Goal: Task Accomplishment & Management: Use online tool/utility

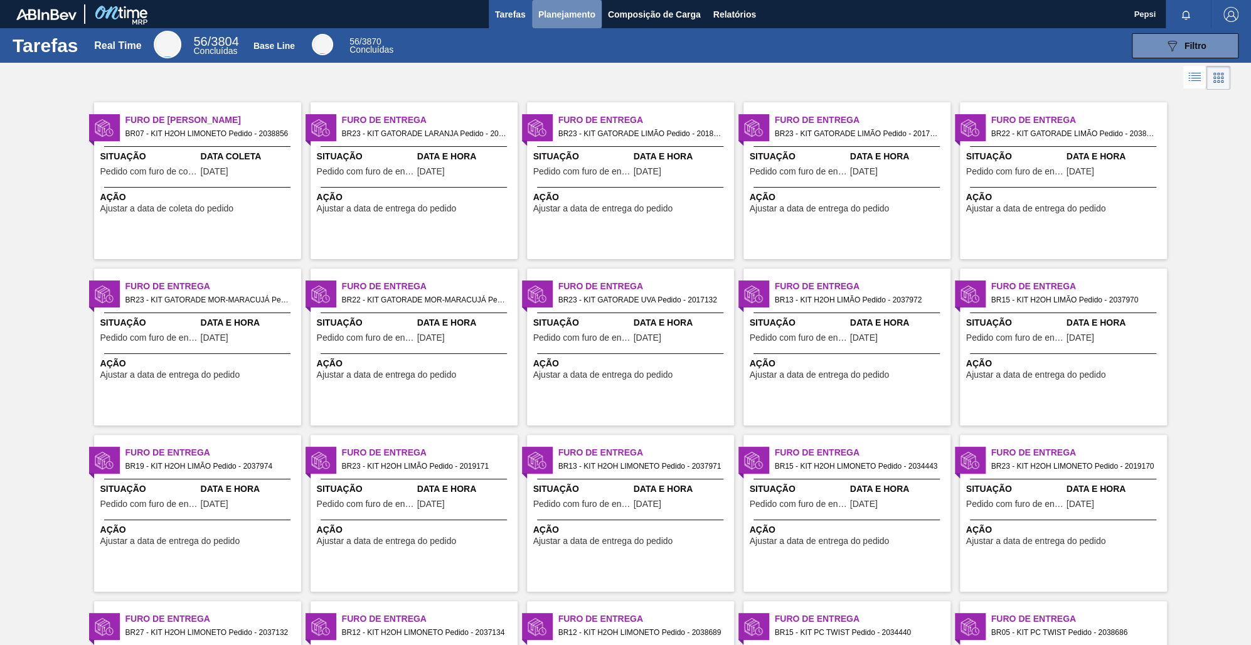
click at [557, 13] on span "Planejamento" at bounding box center [566, 14] width 57 height 15
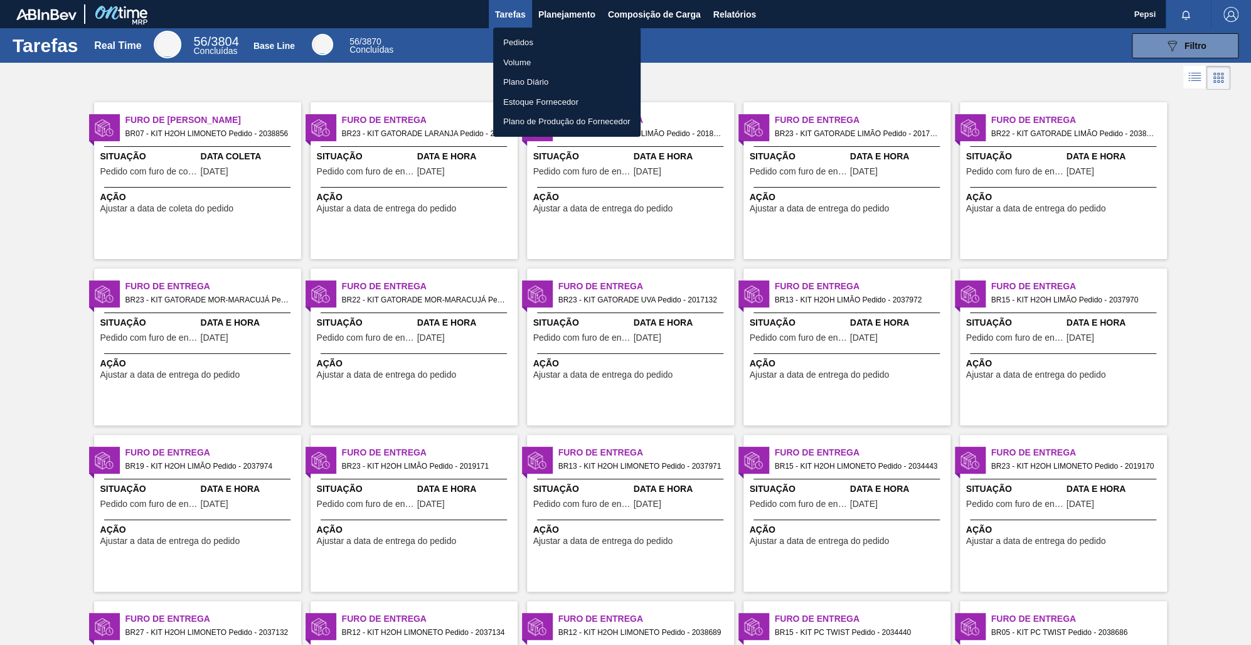
click at [526, 45] on li "Pedidos" at bounding box center [566, 43] width 147 height 20
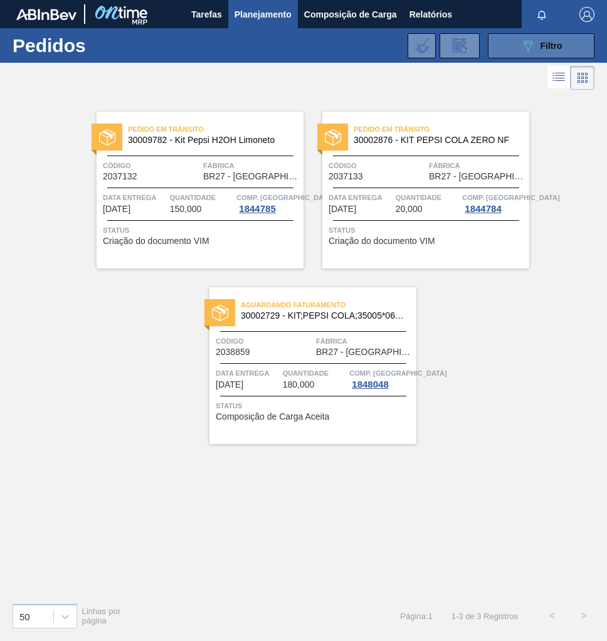
click at [553, 50] on span "Filtro" at bounding box center [552, 46] width 22 height 10
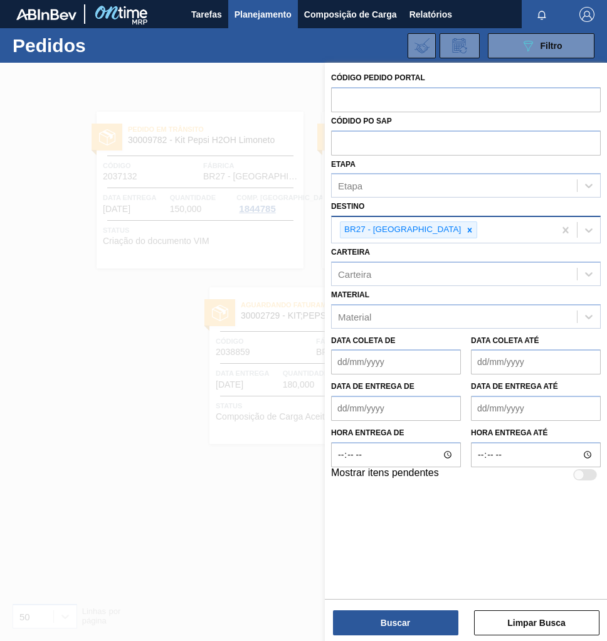
click at [468, 229] on icon at bounding box center [470, 230] width 4 height 4
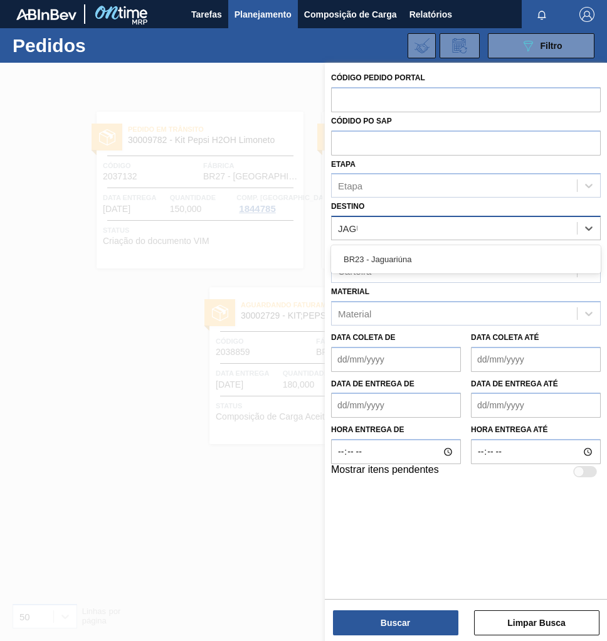
type input "JAGUA"
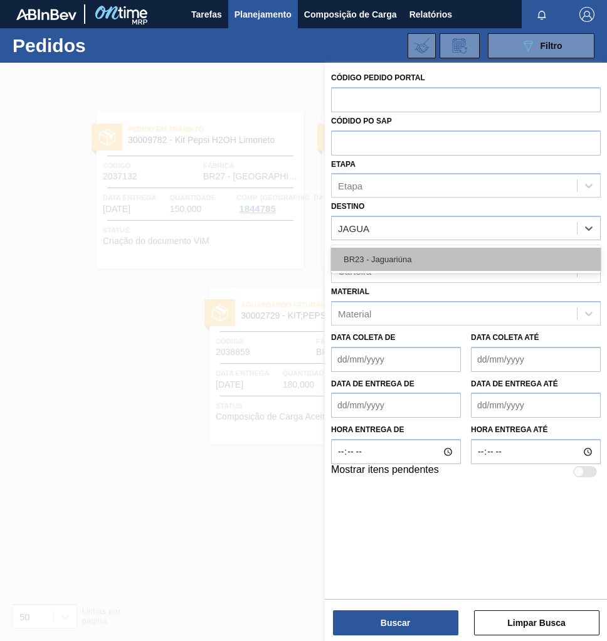
click at [423, 257] on div "BR23 - Jaguariúna" at bounding box center [466, 259] width 270 height 23
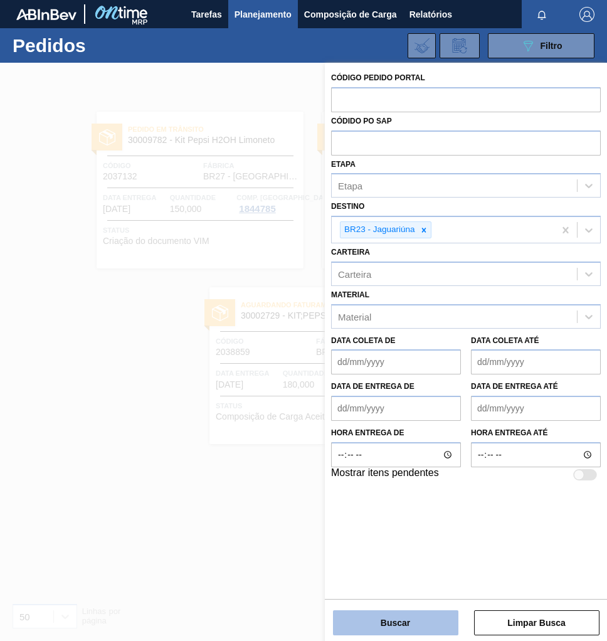
click at [407, 620] on button "Buscar" at bounding box center [395, 622] width 125 height 25
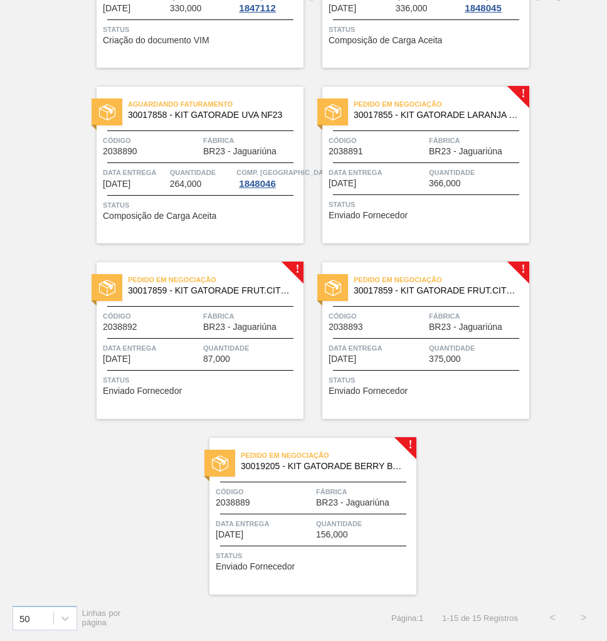
scroll to position [778, 0]
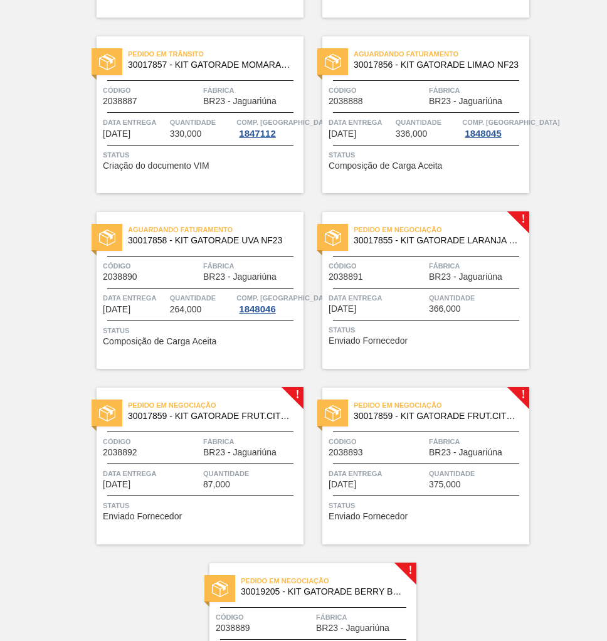
click at [453, 317] on div "Pedido em Negociação 30017855 - KIT GATORADE LARANJA NF23 Código 2038891 Fábric…" at bounding box center [425, 290] width 207 height 157
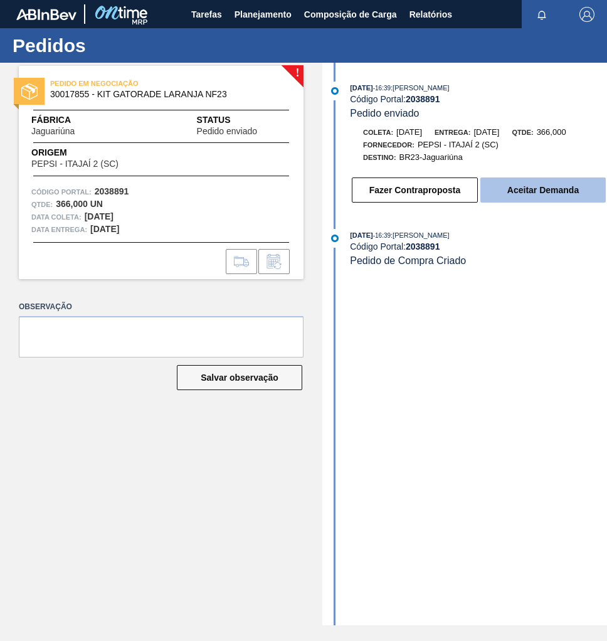
click at [540, 191] on button "Aceitar Demanda" at bounding box center [543, 190] width 125 height 25
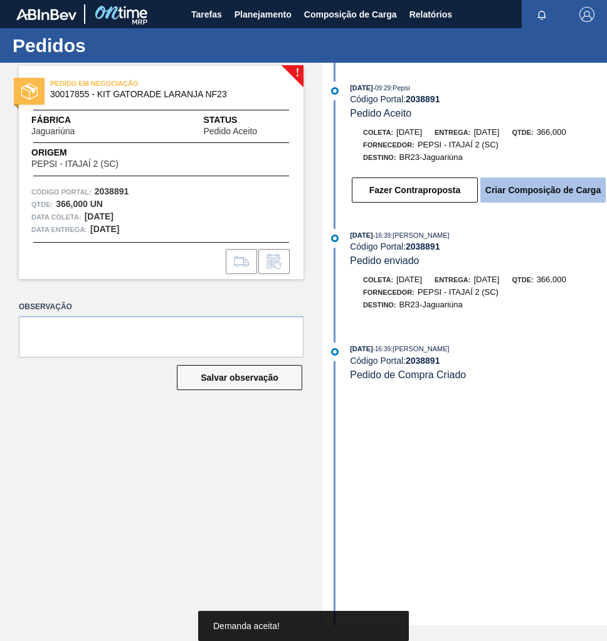
click at [563, 196] on button "Criar Composição de Carga" at bounding box center [543, 190] width 125 height 25
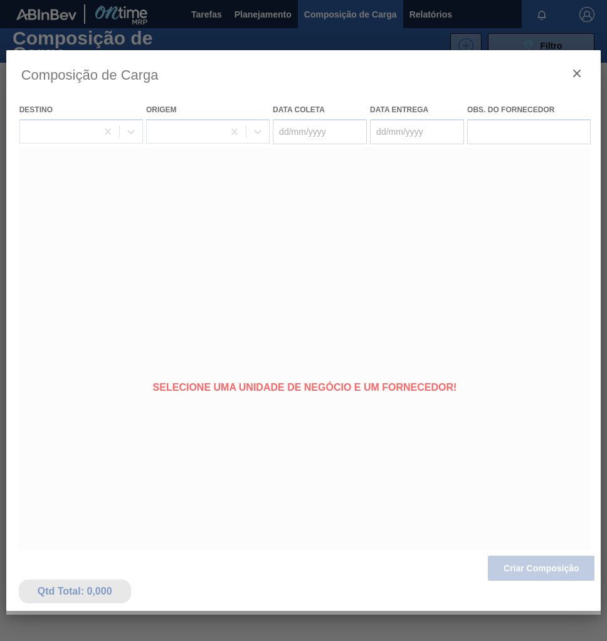
type coleta "[DATE]"
type entrega "[DATE]"
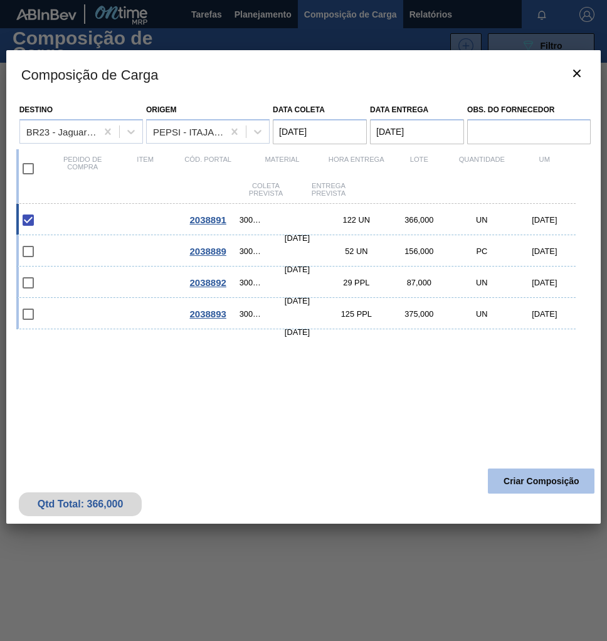
click at [526, 480] on button "Criar Composição" at bounding box center [541, 481] width 107 height 25
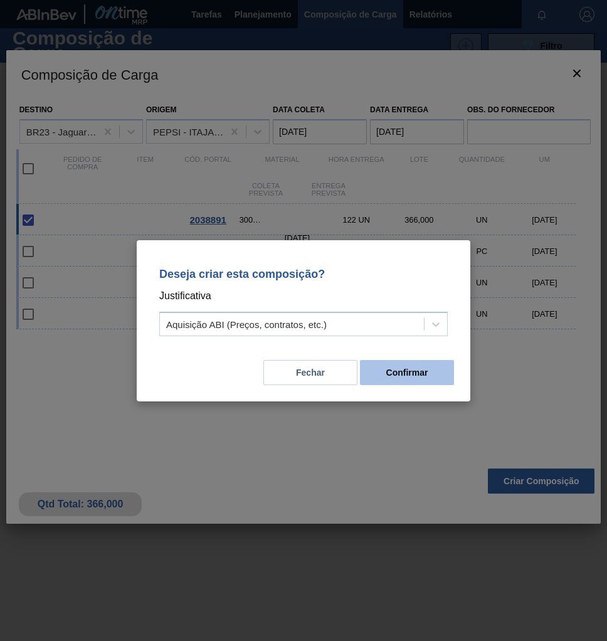
click at [412, 376] on button "Confirmar" at bounding box center [407, 372] width 94 height 25
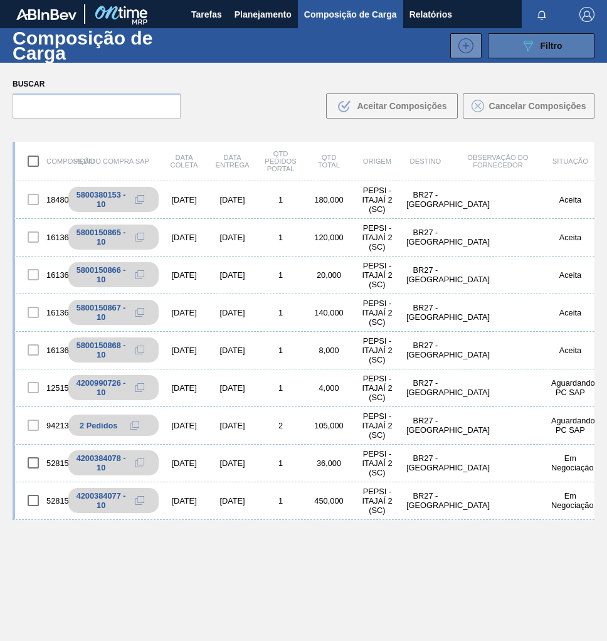
click at [528, 48] on icon "089F7B8B-B2A5-4AFE-B5C0-19BA573D28AC" at bounding box center [528, 45] width 15 height 15
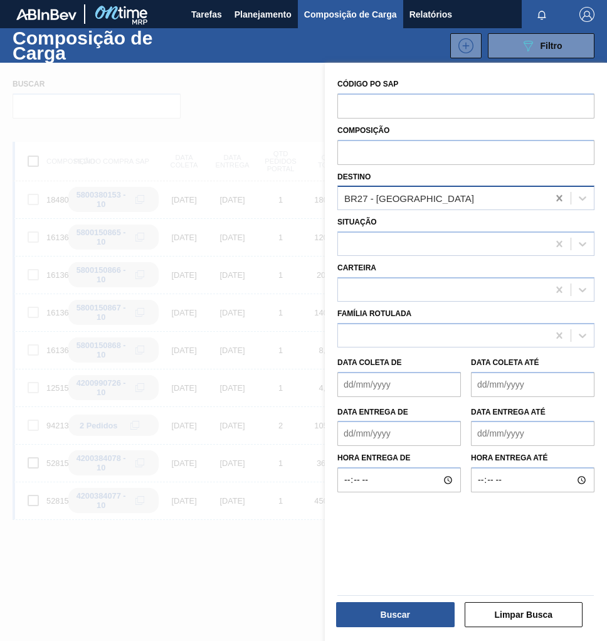
click at [555, 194] on icon at bounding box center [559, 198] width 13 height 13
type input "JAGUA"
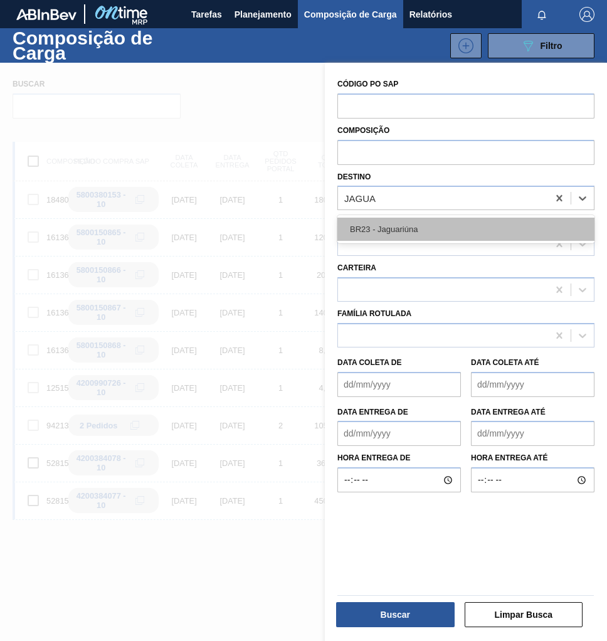
click at [477, 221] on div "BR23 - Jaguariúna" at bounding box center [466, 229] width 257 height 23
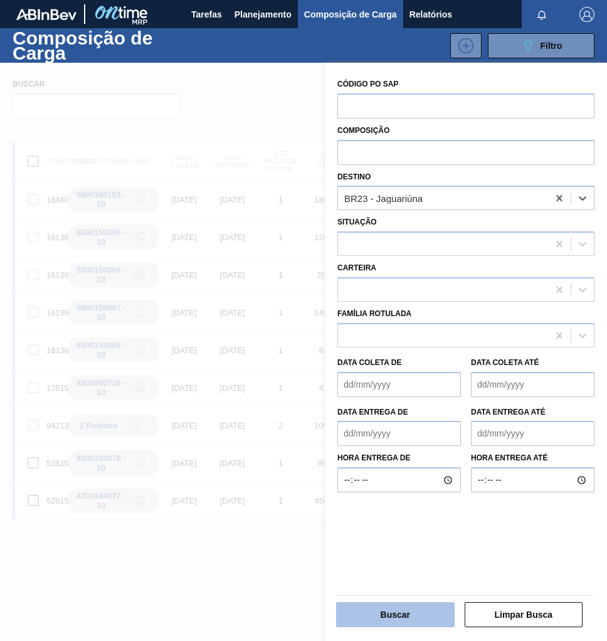
click at [391, 611] on button "Buscar" at bounding box center [395, 614] width 119 height 25
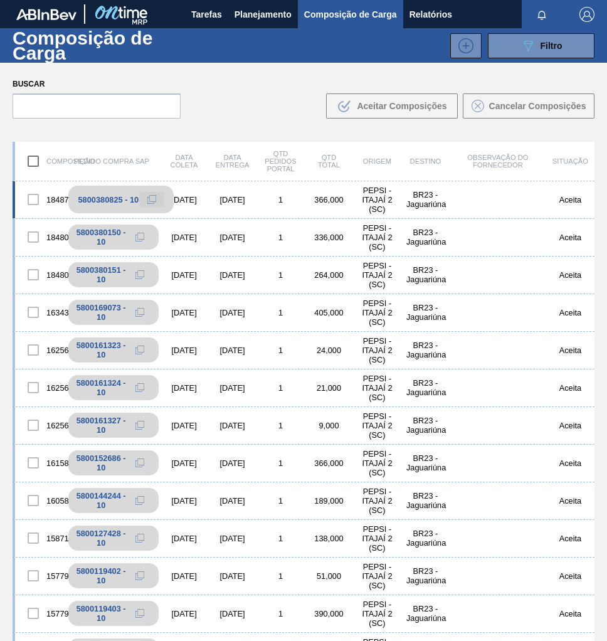
click at [153, 198] on icon at bounding box center [151, 199] width 9 height 9
click at [251, 16] on span "Planejamento" at bounding box center [263, 14] width 57 height 15
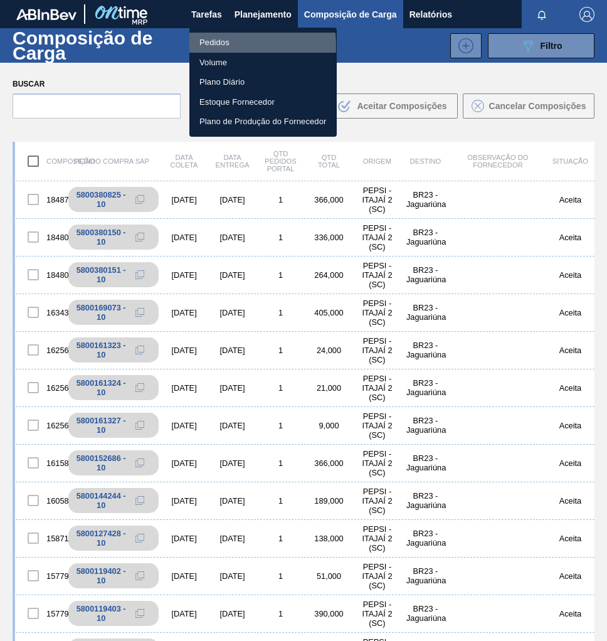
click at [212, 46] on li "Pedidos" at bounding box center [262, 43] width 147 height 20
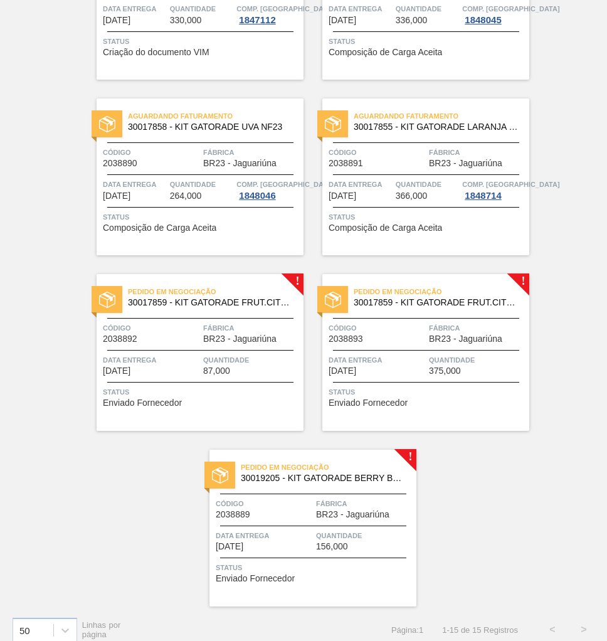
scroll to position [903, 0]
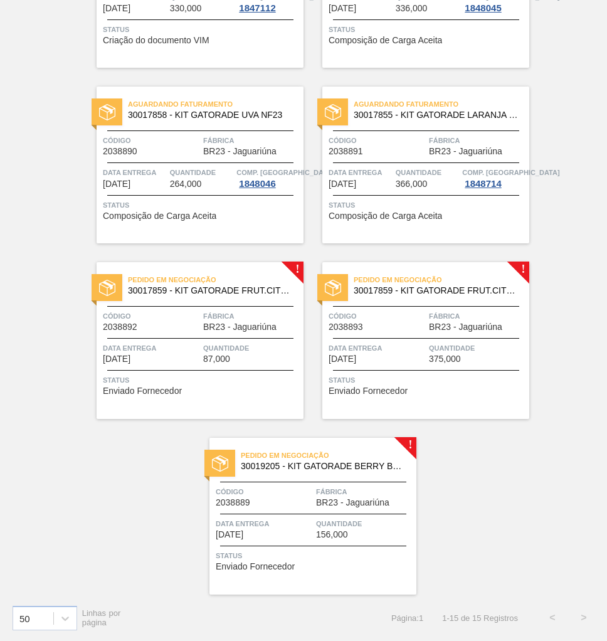
click at [388, 330] on div "Código 2038893" at bounding box center [377, 321] width 97 height 22
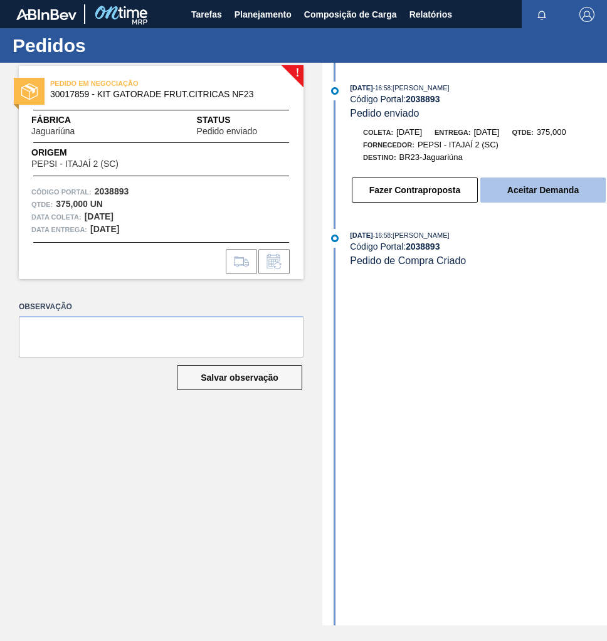
click at [539, 194] on button "Aceitar Demanda" at bounding box center [543, 190] width 125 height 25
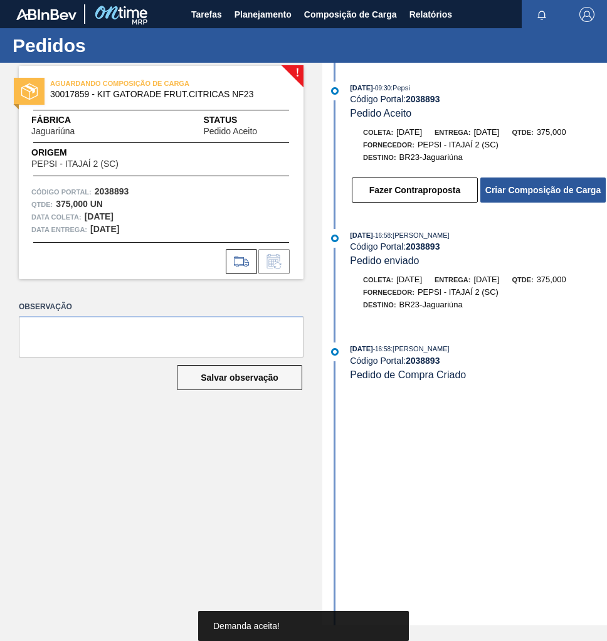
click at [539, 194] on button "Criar Composição de Carga" at bounding box center [543, 190] width 125 height 25
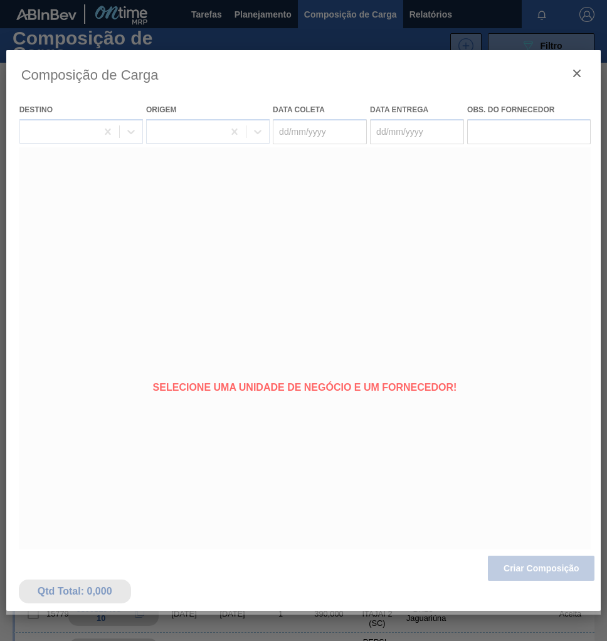
type coleta "[DATE]"
type entrega "[DATE]"
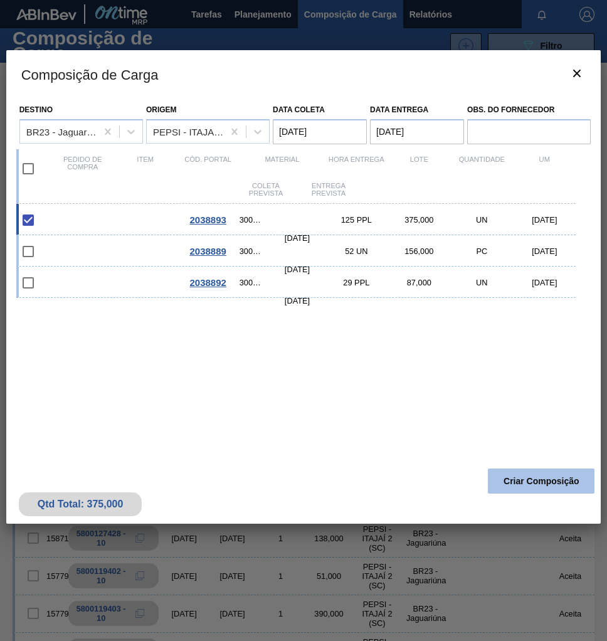
click at [562, 487] on button "Criar Composição" at bounding box center [541, 481] width 107 height 25
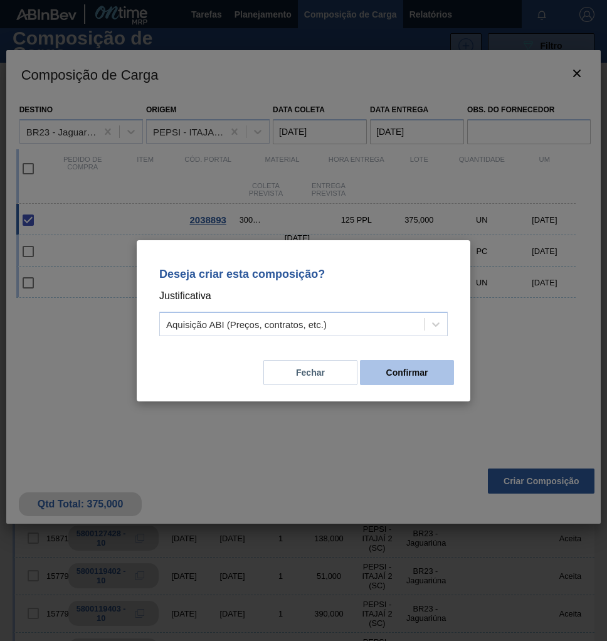
click at [420, 379] on button "Confirmar" at bounding box center [407, 372] width 94 height 25
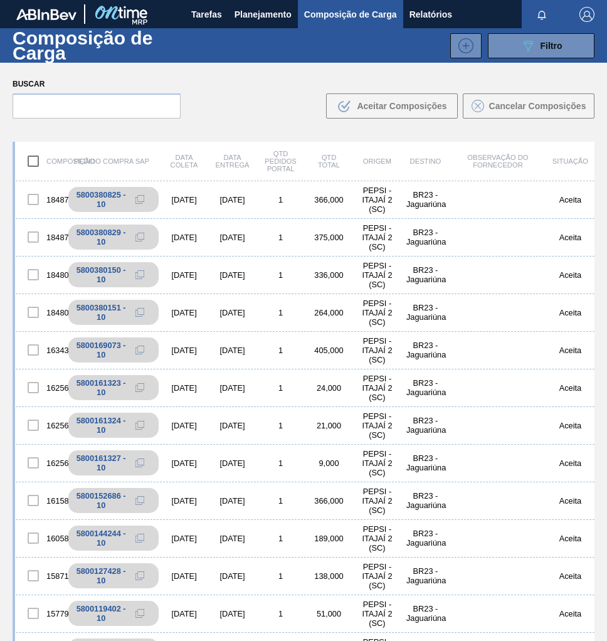
drag, startPoint x: 149, startPoint y: 239, endPoint x: 2, endPoint y: 196, distance: 152.9
click at [144, 238] on icon at bounding box center [140, 237] width 9 height 9
click at [275, 11] on span "Planejamento" at bounding box center [263, 14] width 57 height 15
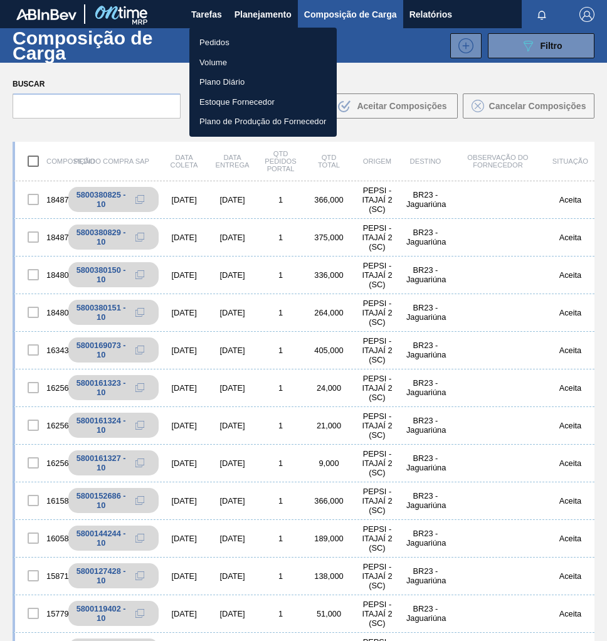
click at [208, 37] on li "Pedidos" at bounding box center [262, 43] width 147 height 20
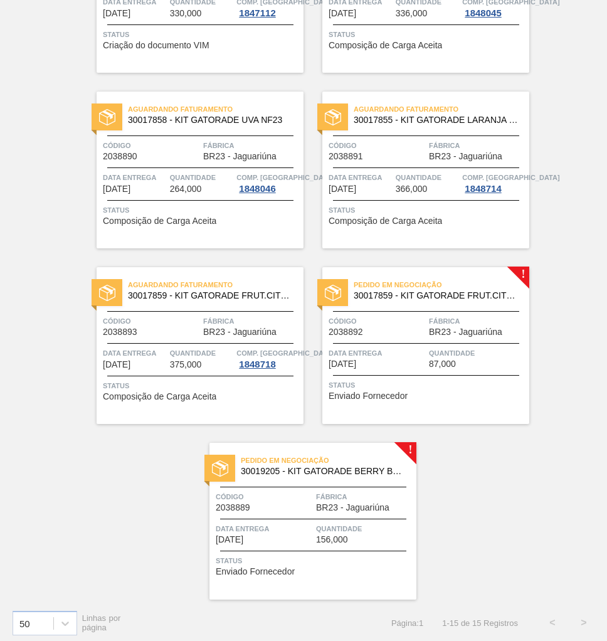
scroll to position [903, 0]
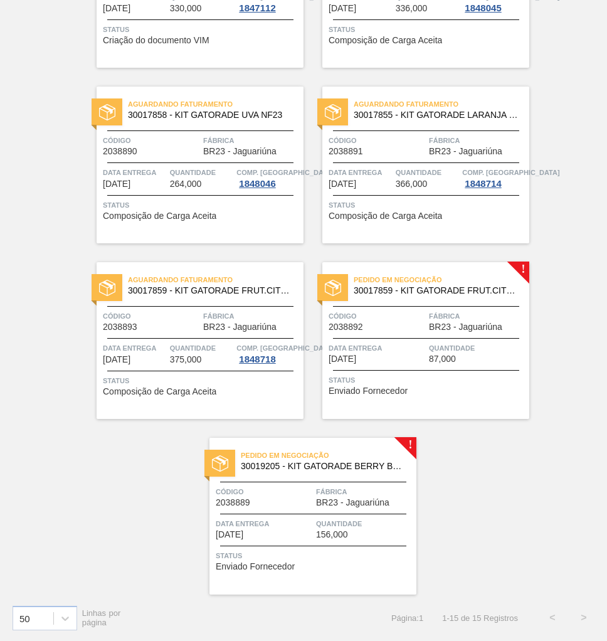
click at [380, 338] on div at bounding box center [426, 338] width 186 height 1
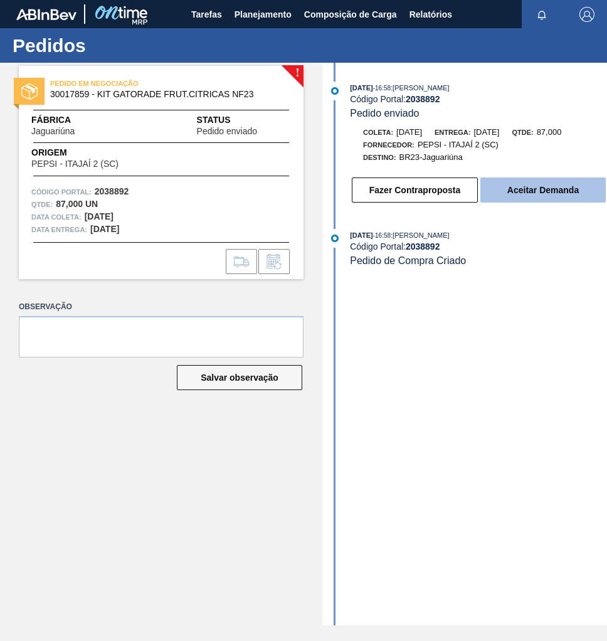
click at [551, 196] on button "Aceitar Demanda" at bounding box center [543, 190] width 125 height 25
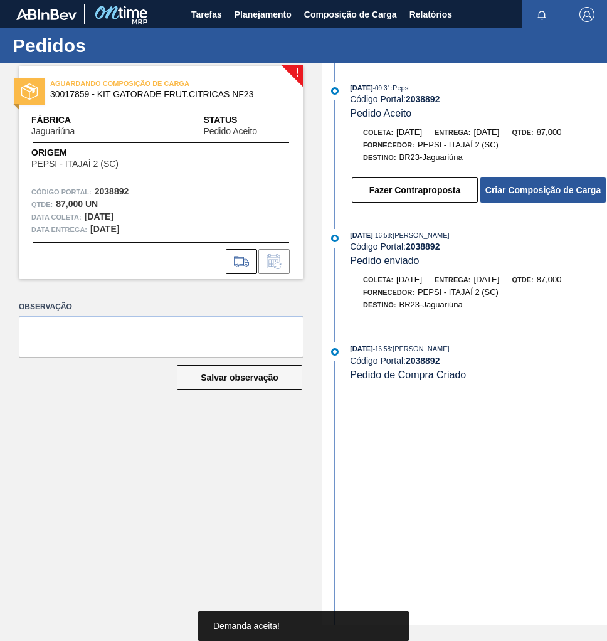
click at [551, 196] on button "Criar Composição de Carga" at bounding box center [543, 190] width 125 height 25
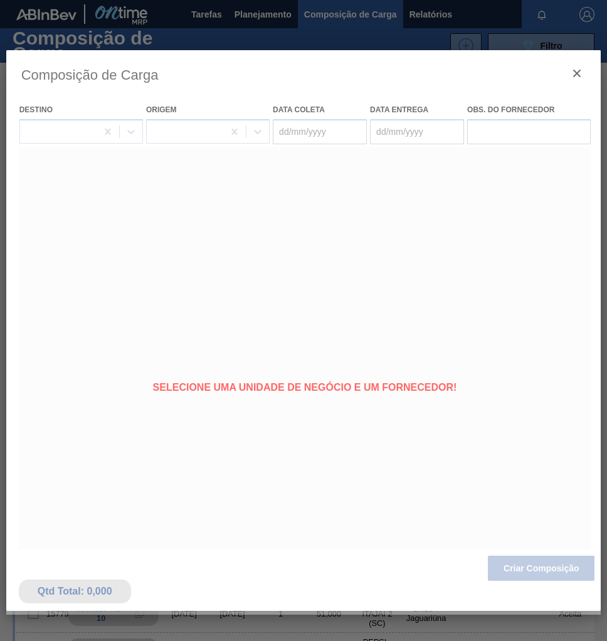
type coleta "[DATE]"
type entrega "[DATE]"
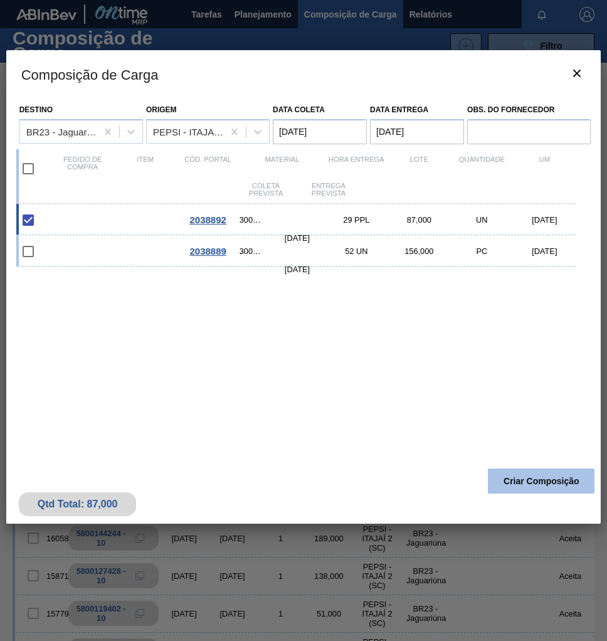
click at [538, 477] on button "Criar Composição" at bounding box center [541, 481] width 107 height 25
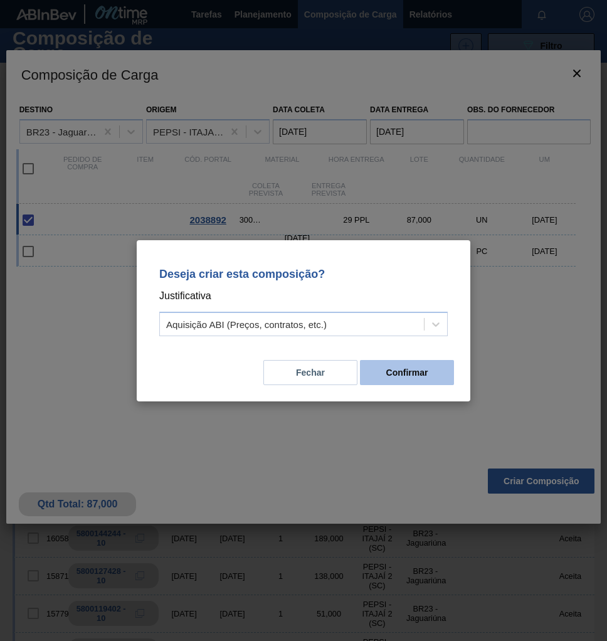
click at [431, 378] on button "Confirmar" at bounding box center [407, 372] width 94 height 25
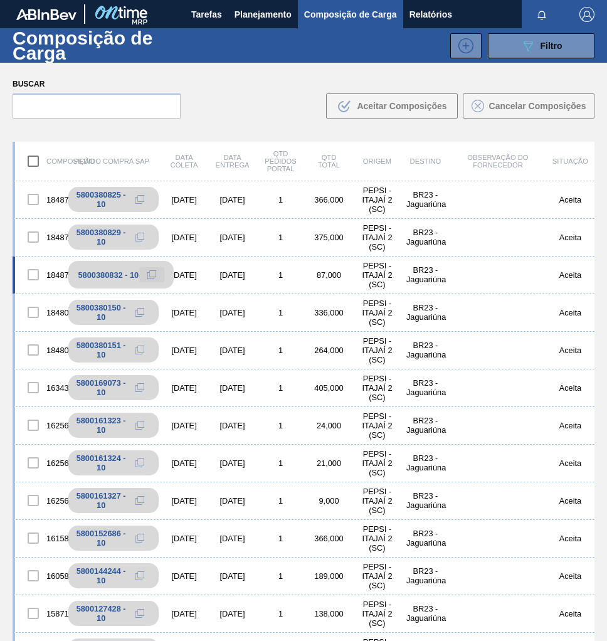
click at [152, 277] on icon at bounding box center [151, 274] width 9 height 9
click at [265, 12] on span "Planejamento" at bounding box center [263, 14] width 57 height 15
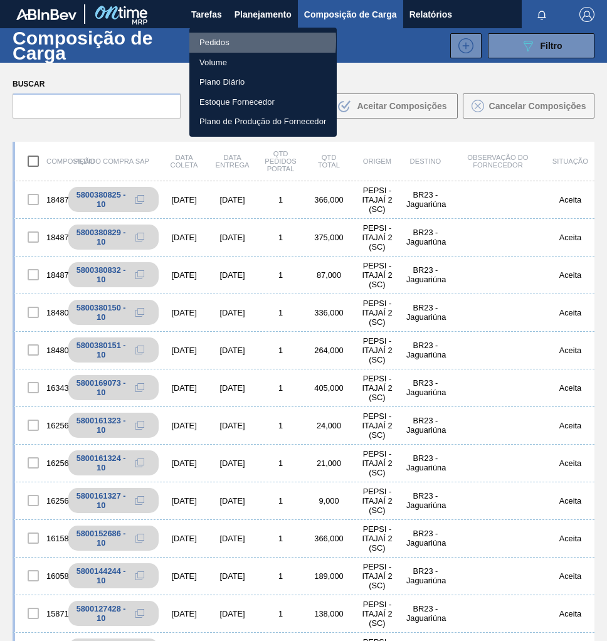
click at [215, 41] on li "Pedidos" at bounding box center [262, 43] width 147 height 20
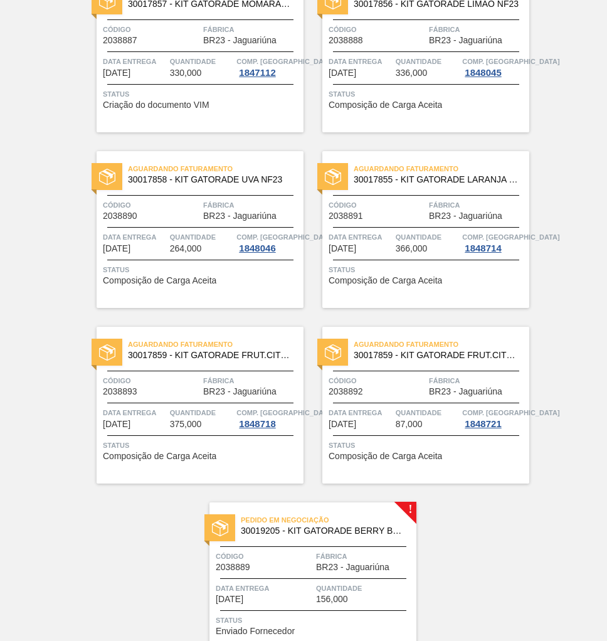
scroll to position [903, 0]
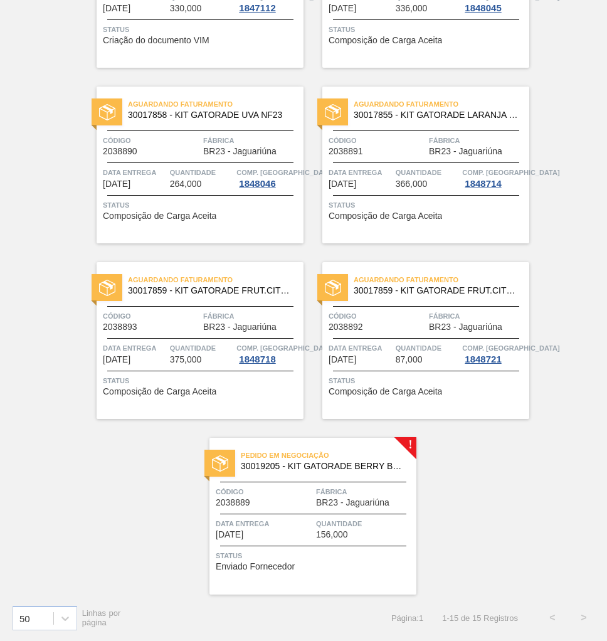
click at [312, 498] on div "Código 2038889 Fábrica BR23 - Jaguariúna" at bounding box center [313, 497] width 207 height 22
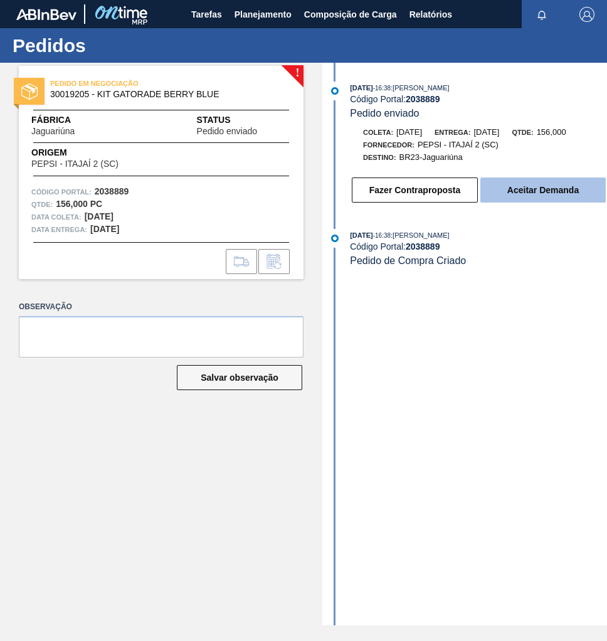
click at [567, 192] on button "Aceitar Demanda" at bounding box center [543, 190] width 125 height 25
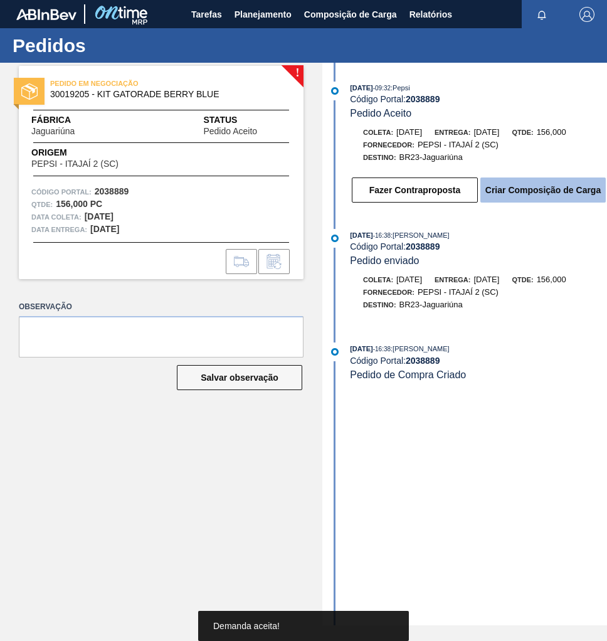
click at [560, 196] on button "Criar Composição de Carga" at bounding box center [543, 190] width 125 height 25
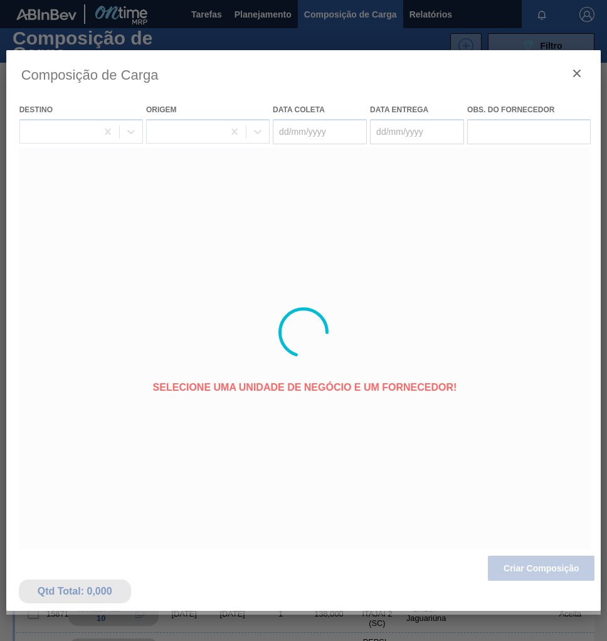
type coleta "[DATE]"
type entrega "[DATE]"
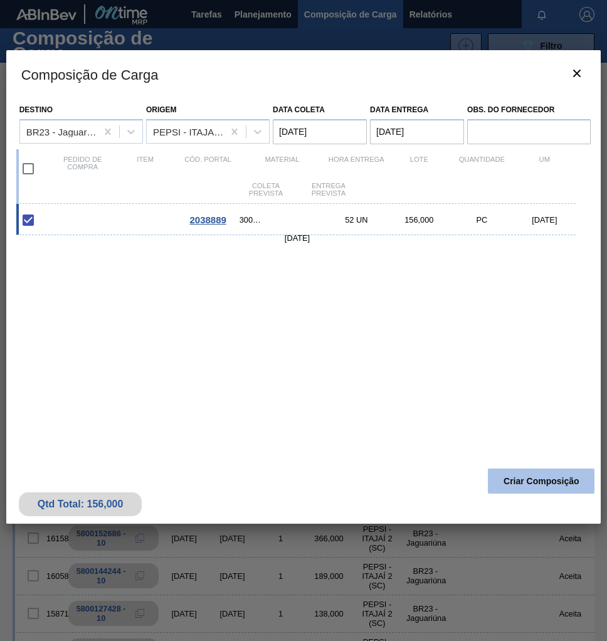
click at [520, 484] on button "Criar Composição" at bounding box center [541, 481] width 107 height 25
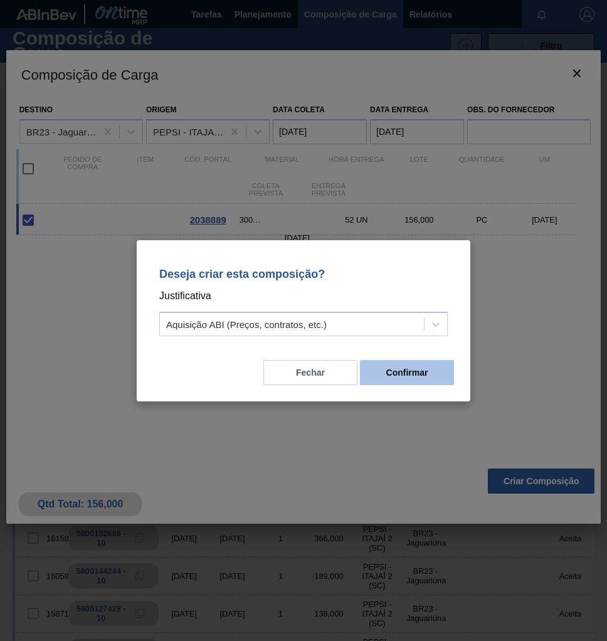
click at [415, 383] on button "Confirmar" at bounding box center [407, 372] width 94 height 25
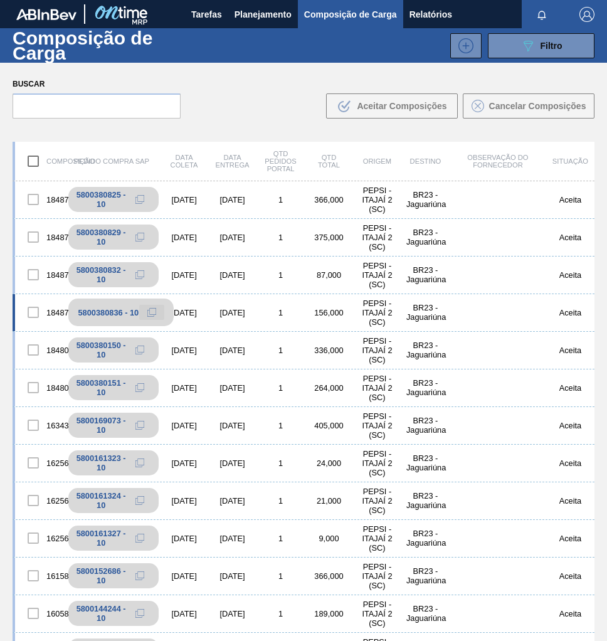
drag, startPoint x: 147, startPoint y: 310, endPoint x: 131, endPoint y: 304, distance: 16.7
click at [147, 309] on icon at bounding box center [151, 312] width 9 height 9
click at [248, 11] on span "Planejamento" at bounding box center [263, 14] width 57 height 15
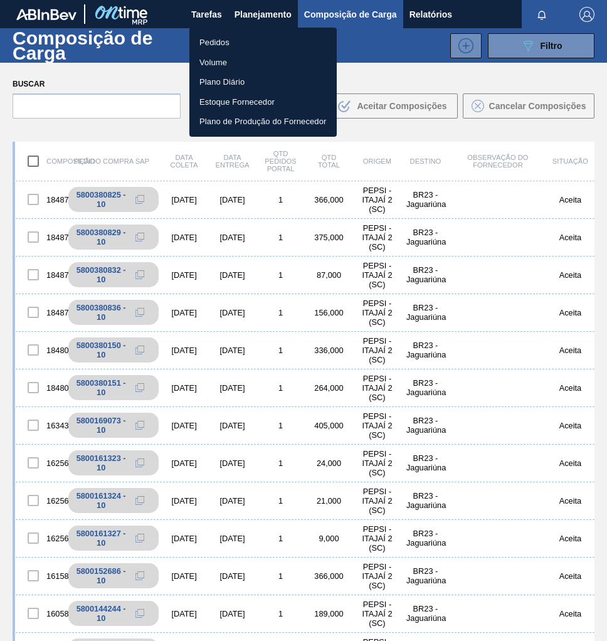
click at [207, 43] on li "Pedidos" at bounding box center [262, 43] width 147 height 20
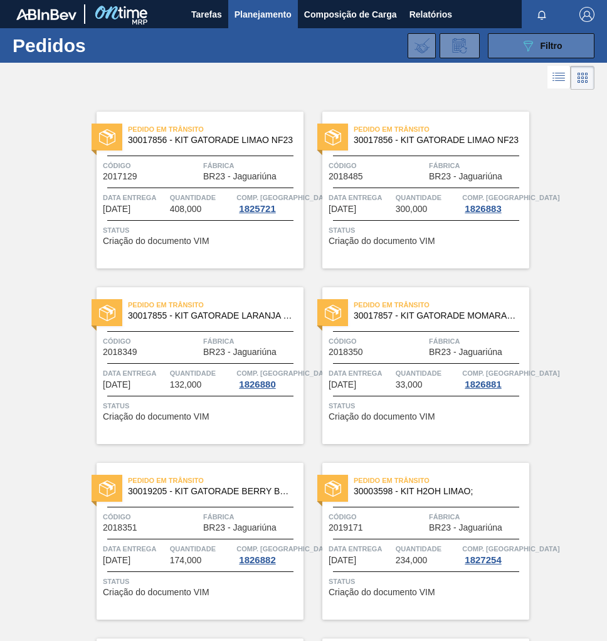
click at [557, 51] on div "089F7B8B-B2A5-4AFE-B5C0-19BA573D28AC Filtro" at bounding box center [542, 45] width 42 height 15
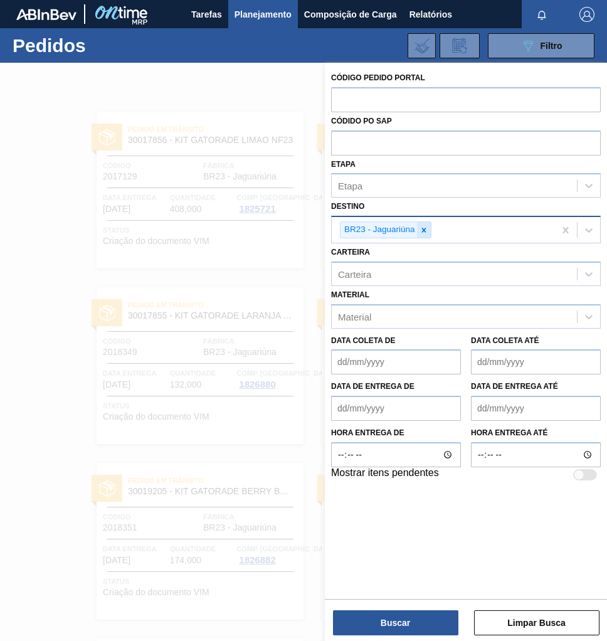
click at [426, 229] on icon at bounding box center [424, 230] width 9 height 9
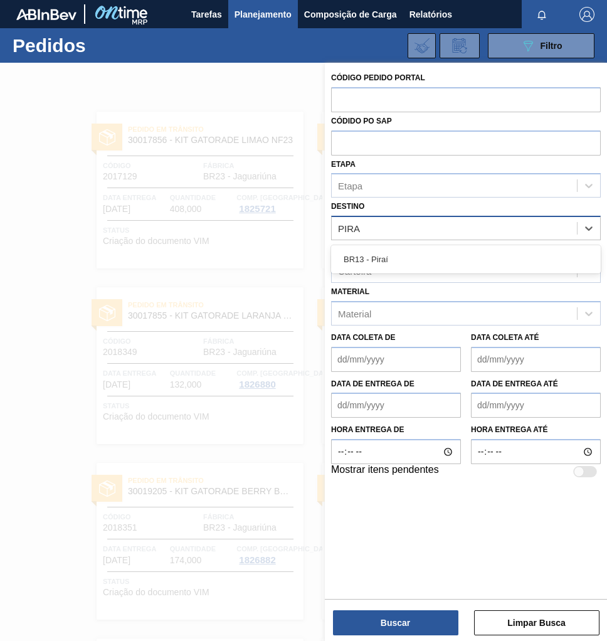
type input "PIRAÍ"
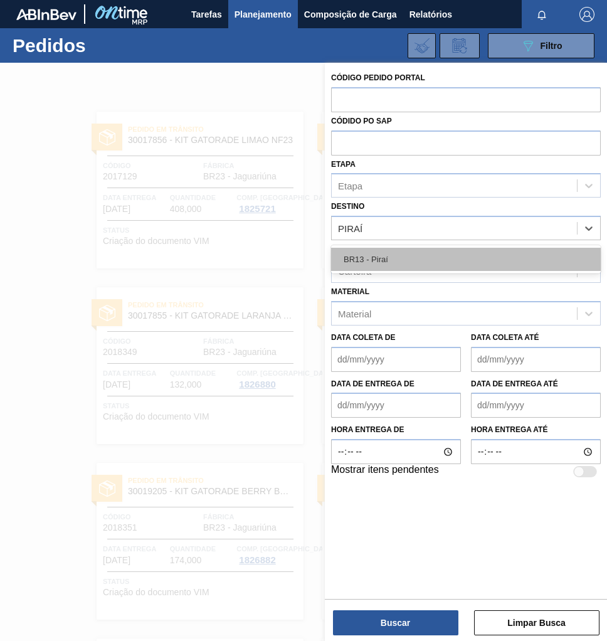
click at [391, 248] on div "BR13 - Piraí" at bounding box center [466, 259] width 270 height 23
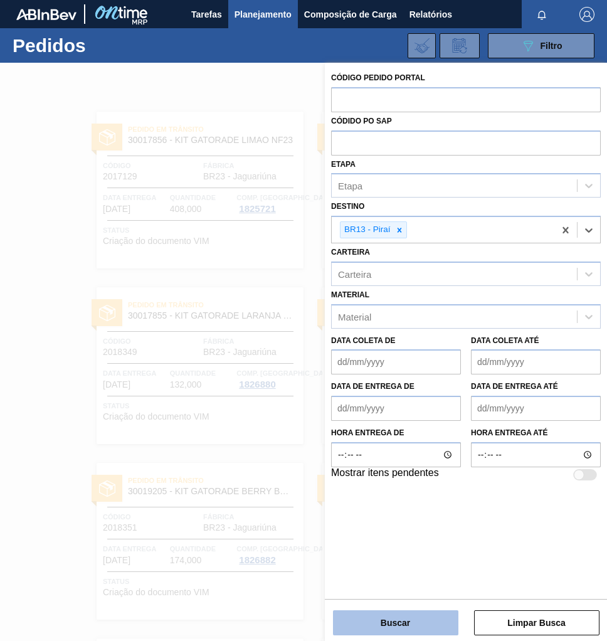
click at [395, 619] on button "Buscar" at bounding box center [395, 622] width 125 height 25
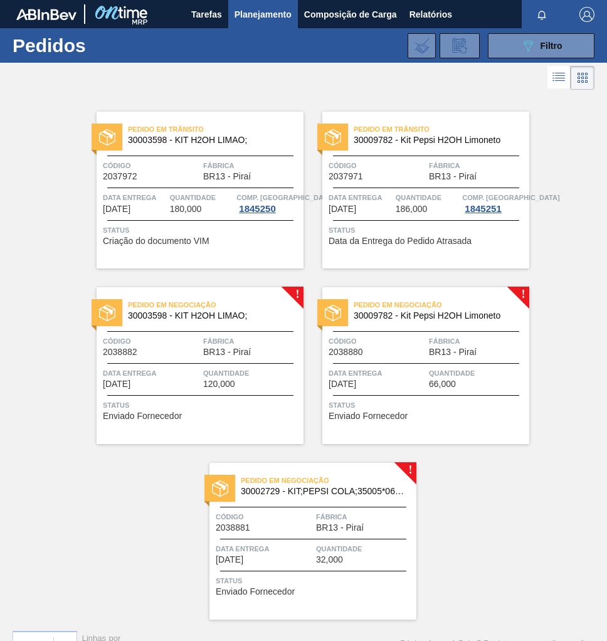
click at [239, 338] on span "Fábrica" at bounding box center [251, 341] width 97 height 13
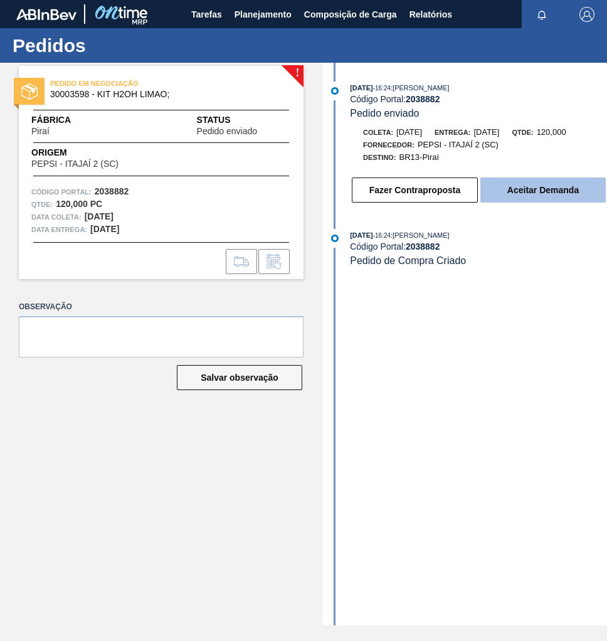
click at [540, 189] on button "Aceitar Demanda" at bounding box center [543, 190] width 125 height 25
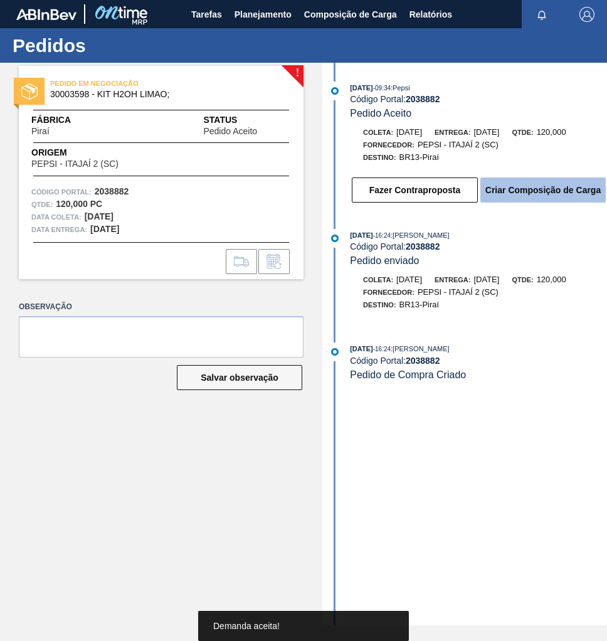
click at [535, 196] on button "Criar Composição de Carga" at bounding box center [543, 190] width 125 height 25
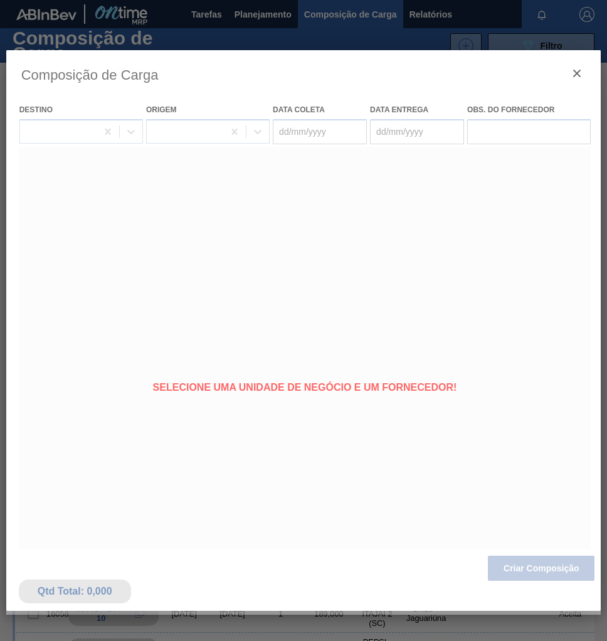
type coleta "[DATE]"
type entrega "[DATE]"
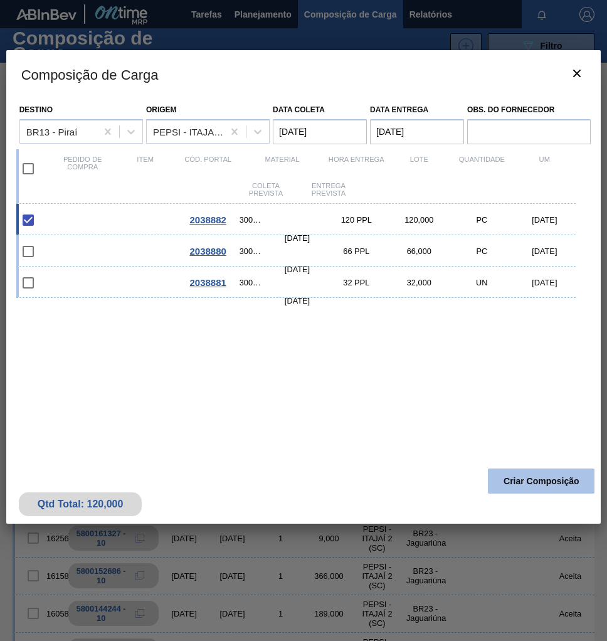
click at [533, 479] on button "Criar Composição" at bounding box center [541, 481] width 107 height 25
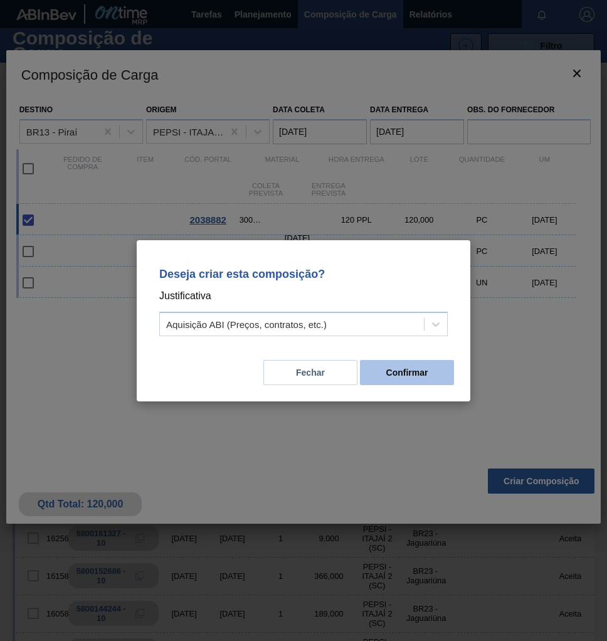
click at [400, 370] on button "Confirmar" at bounding box center [407, 372] width 94 height 25
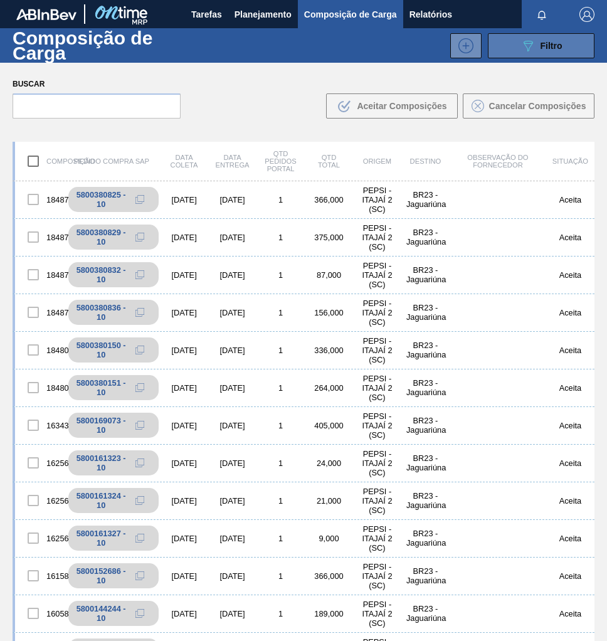
click at [531, 54] on button "089F7B8B-B2A5-4AFE-B5C0-19BA573D28AC Filtro" at bounding box center [541, 45] width 107 height 25
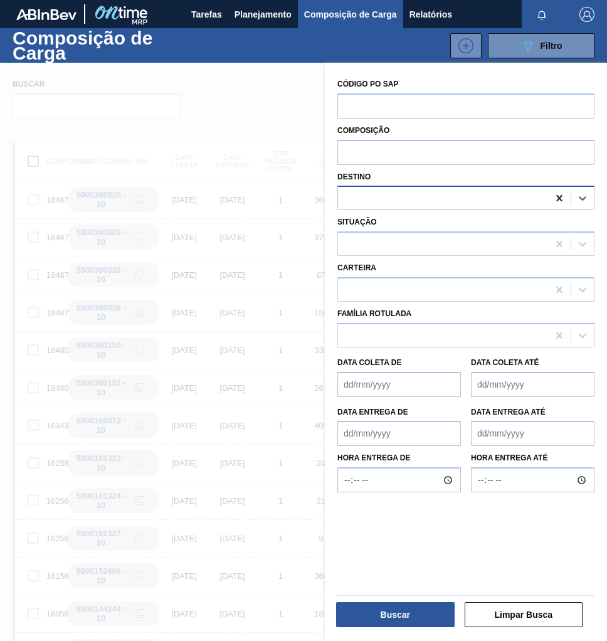
click at [556, 196] on icon at bounding box center [559, 198] width 6 height 6
type input "PIRA"
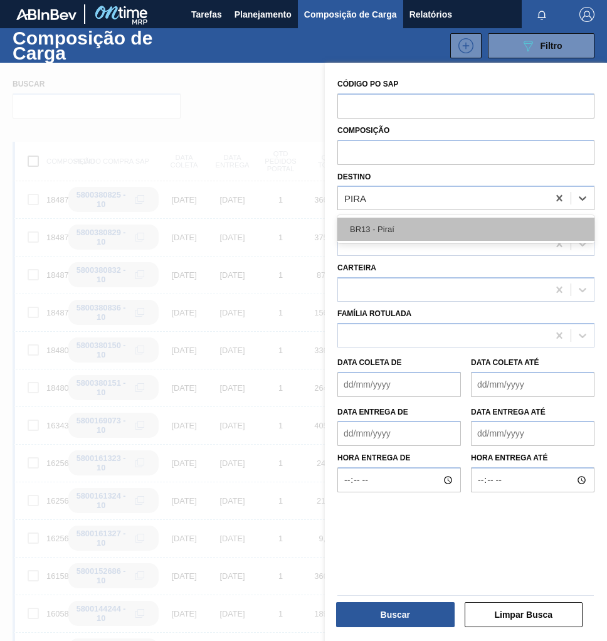
click at [447, 225] on div "BR13 - Piraí" at bounding box center [466, 229] width 257 height 23
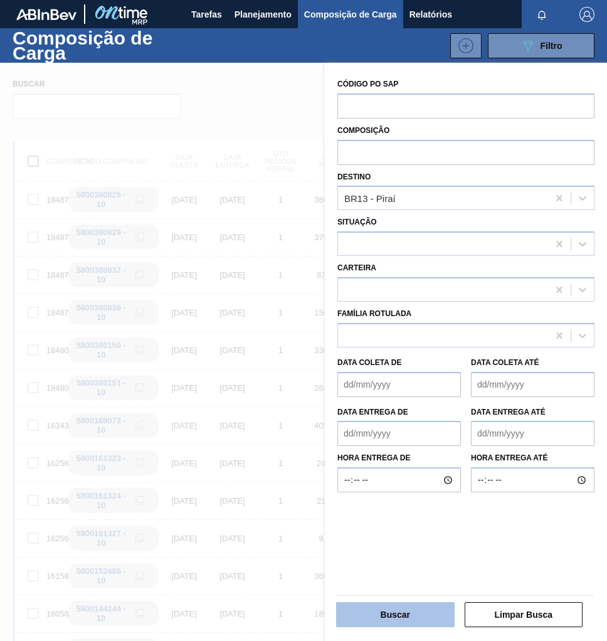
click at [394, 620] on button "Buscar" at bounding box center [395, 614] width 119 height 25
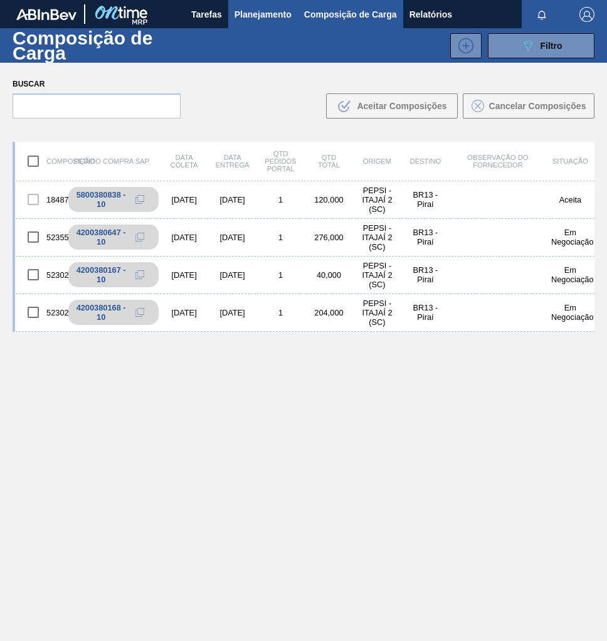
click at [258, 1] on button "Planejamento" at bounding box center [263, 14] width 70 height 28
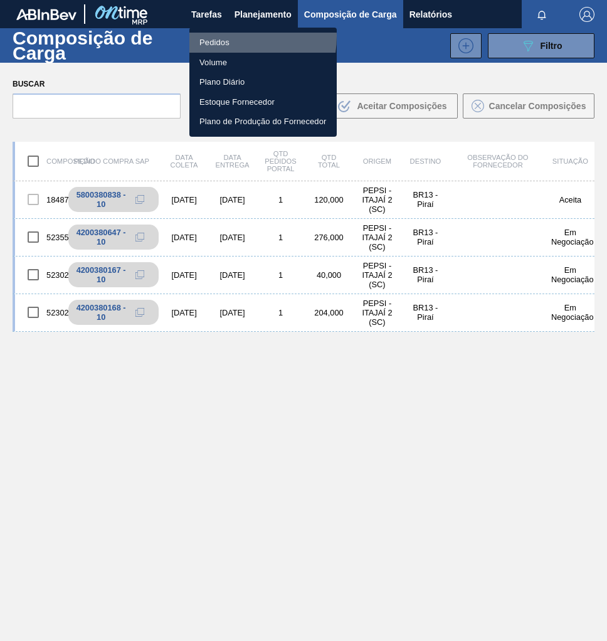
click at [221, 36] on li "Pedidos" at bounding box center [262, 43] width 147 height 20
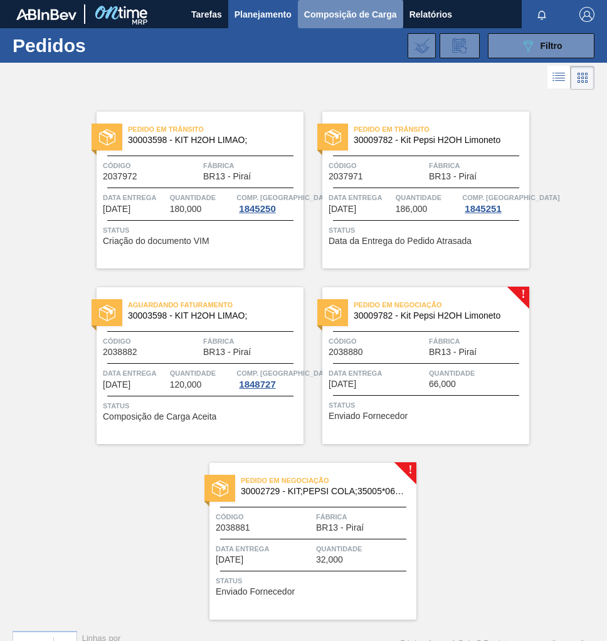
click at [346, 19] on span "Composição de Carga" at bounding box center [350, 14] width 93 height 15
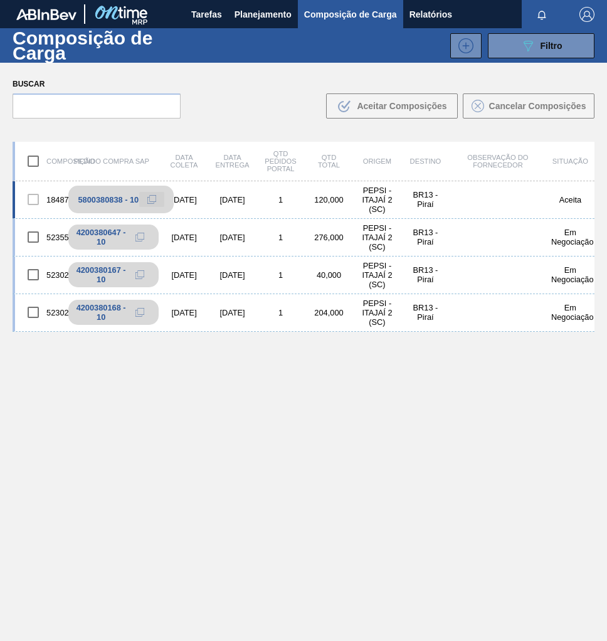
click at [149, 199] on icon at bounding box center [151, 199] width 9 height 9
click at [283, 11] on span "Planejamento" at bounding box center [263, 14] width 57 height 15
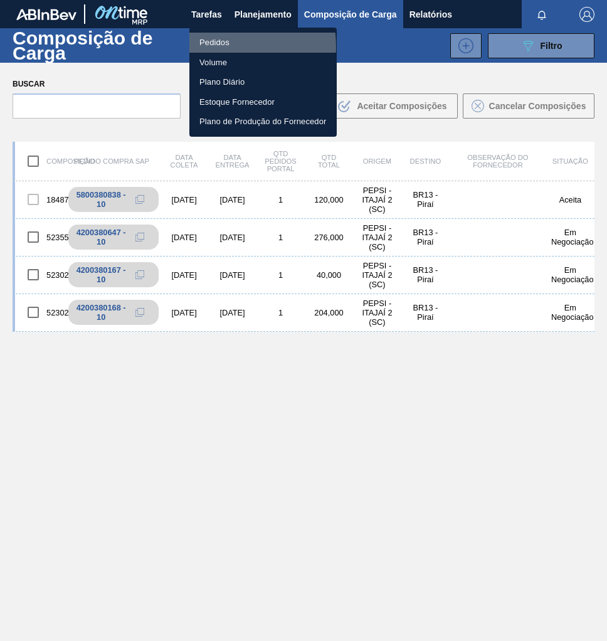
click at [216, 46] on li "Pedidos" at bounding box center [262, 43] width 147 height 20
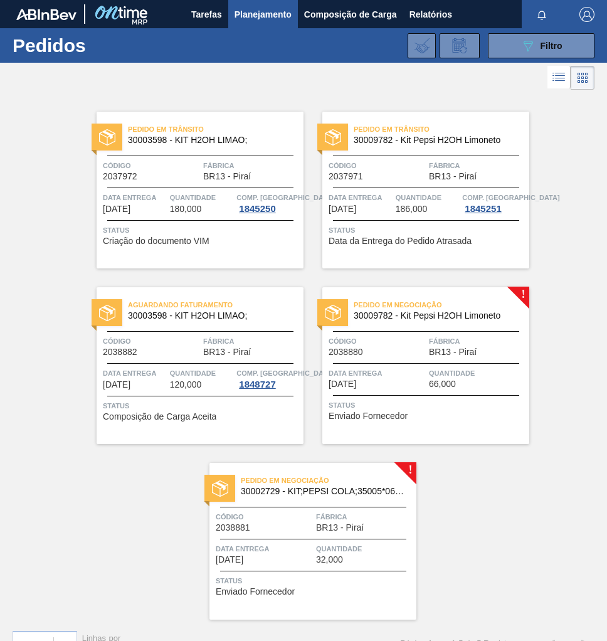
click at [382, 356] on div "Código 2038880" at bounding box center [377, 346] width 97 height 22
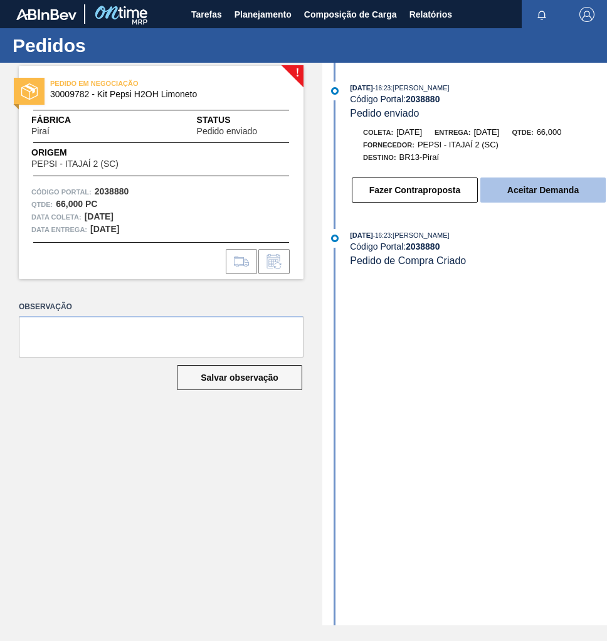
click at [513, 201] on button "Aceitar Demanda" at bounding box center [543, 190] width 125 height 25
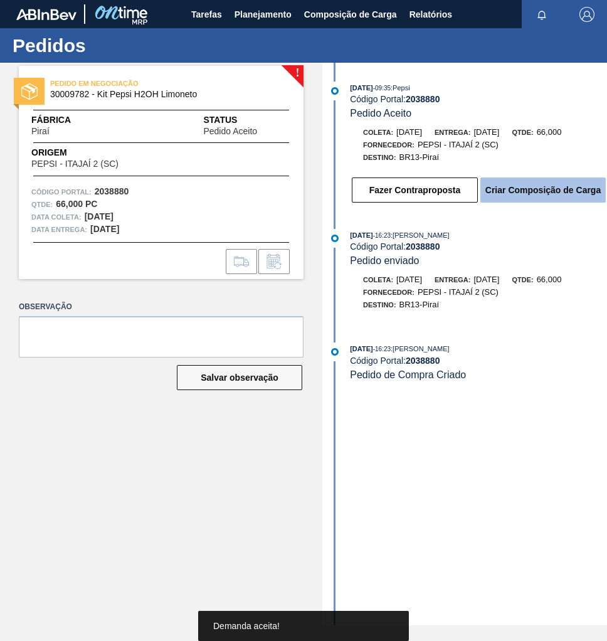
click at [553, 199] on button "Criar Composição de Carga" at bounding box center [543, 190] width 125 height 25
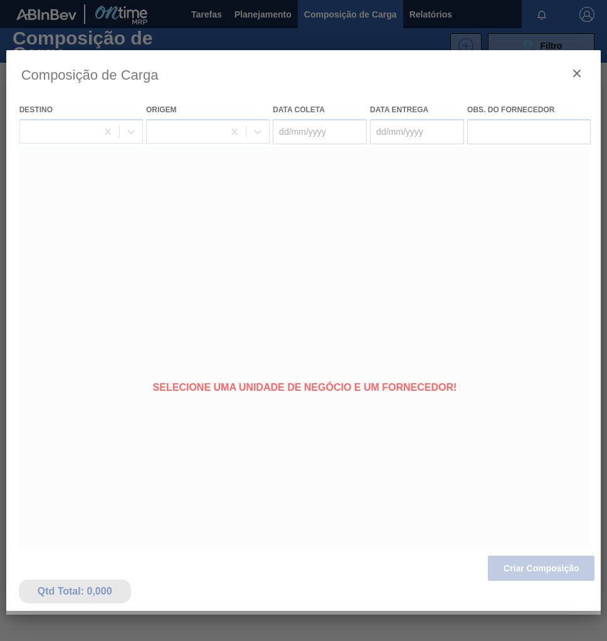
type coleta "[DATE]"
type entrega "[DATE]"
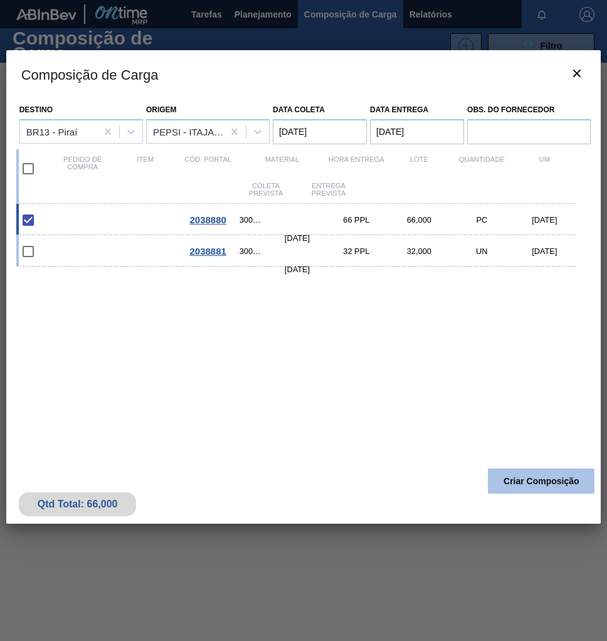
click at [530, 482] on button "Criar Composição" at bounding box center [541, 481] width 107 height 25
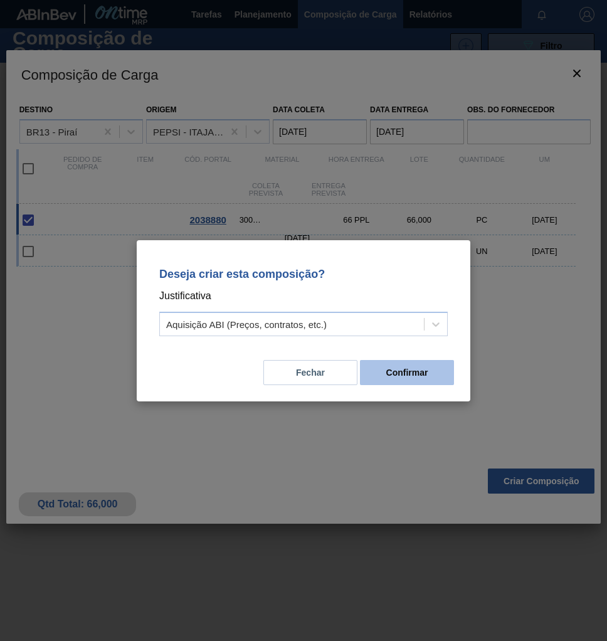
click at [432, 375] on button "Confirmar" at bounding box center [407, 372] width 94 height 25
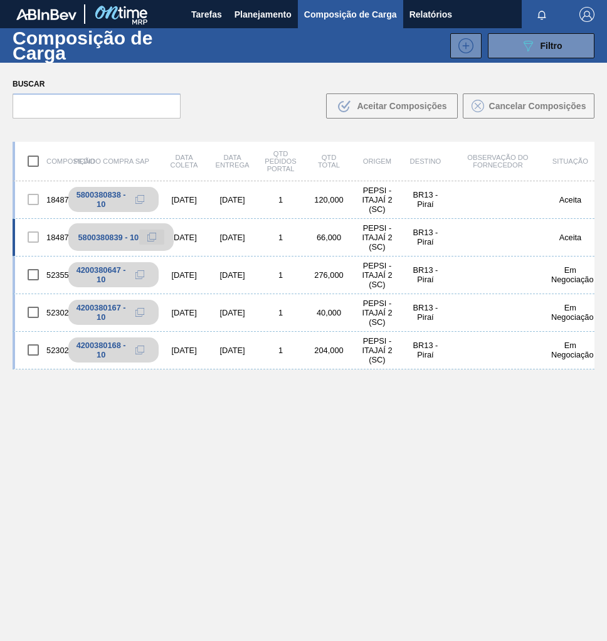
click at [151, 237] on icon at bounding box center [151, 237] width 9 height 9
click at [253, 10] on span "Planejamento" at bounding box center [263, 14] width 57 height 15
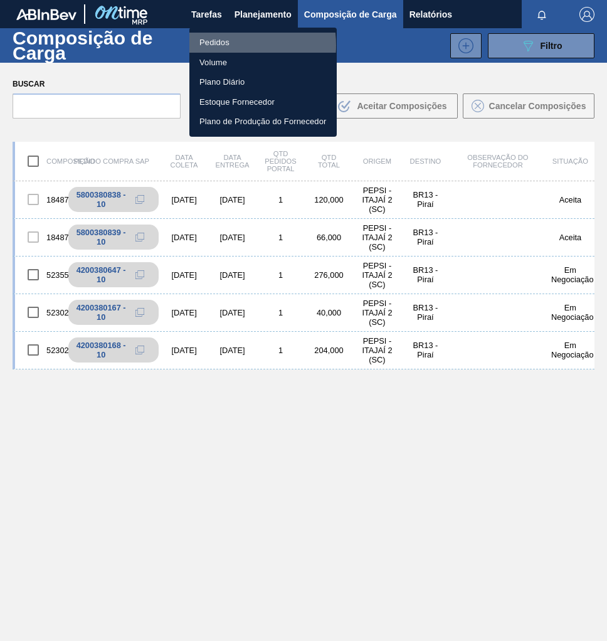
click at [216, 45] on li "Pedidos" at bounding box center [262, 43] width 147 height 20
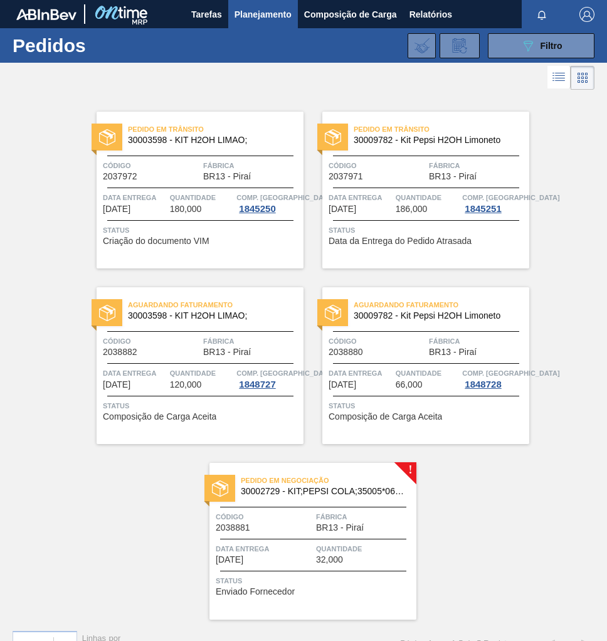
scroll to position [25, 0]
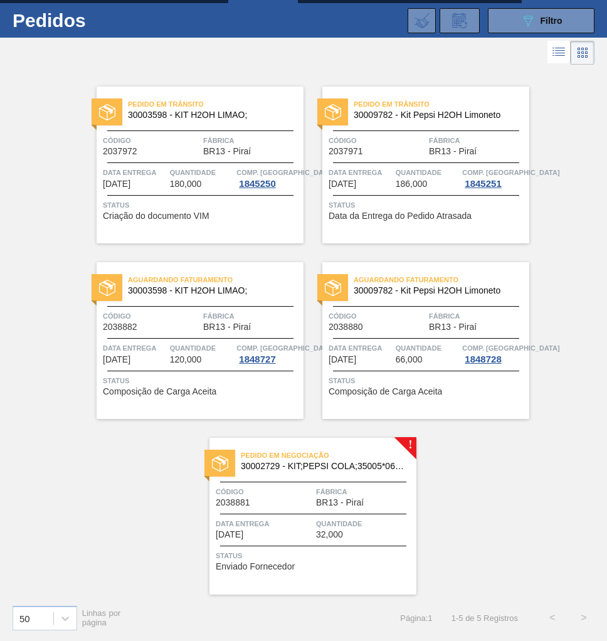
click at [346, 479] on div "Pedido em Negociação 30002729 - KIT;PEPSI COLA;35005*06*02 NF Código 2038881 Fá…" at bounding box center [313, 516] width 207 height 157
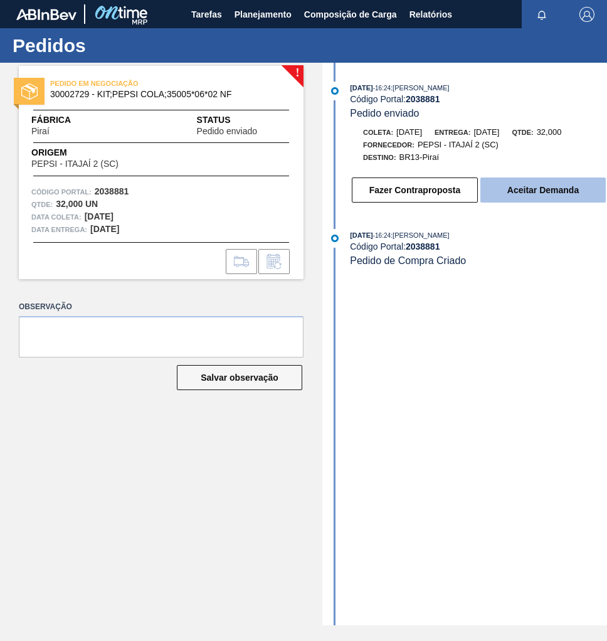
click at [531, 190] on button "Aceitar Demanda" at bounding box center [543, 190] width 125 height 25
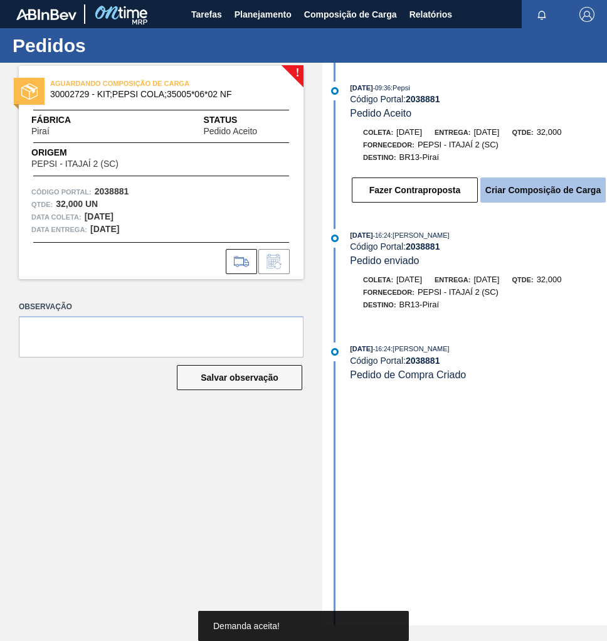
click at [535, 193] on button "Criar Composição de Carga" at bounding box center [543, 190] width 125 height 25
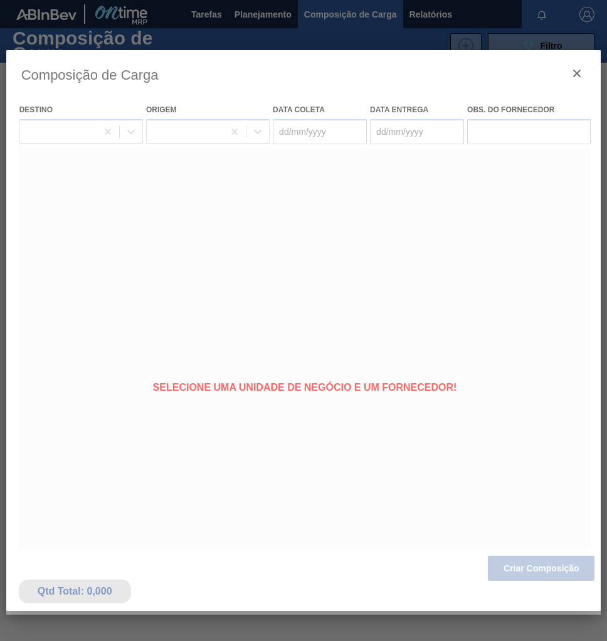
type coleta "[DATE]"
type entrega "[DATE]"
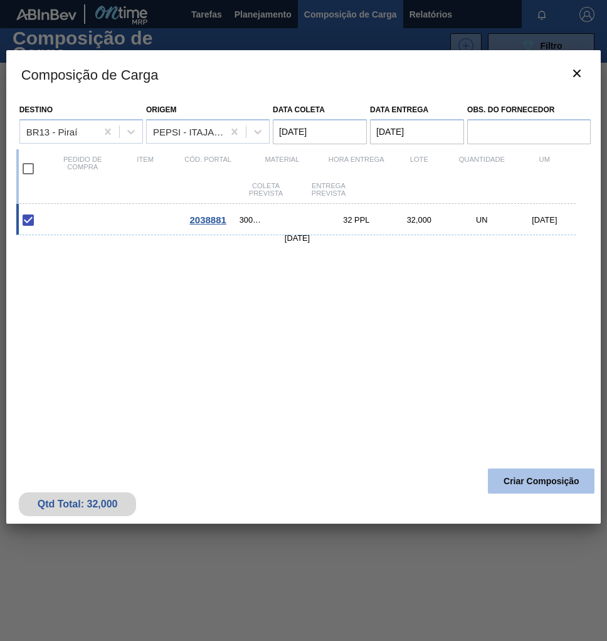
click at [545, 484] on button "Criar Composição" at bounding box center [541, 481] width 107 height 25
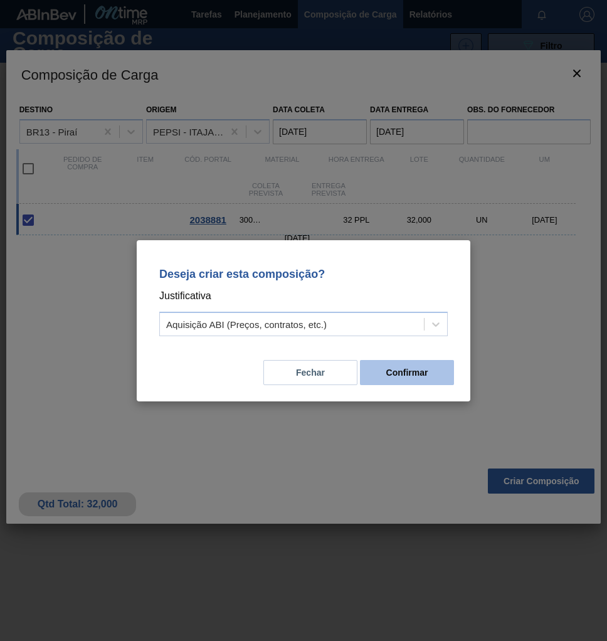
click at [440, 376] on button "Confirmar" at bounding box center [407, 372] width 94 height 25
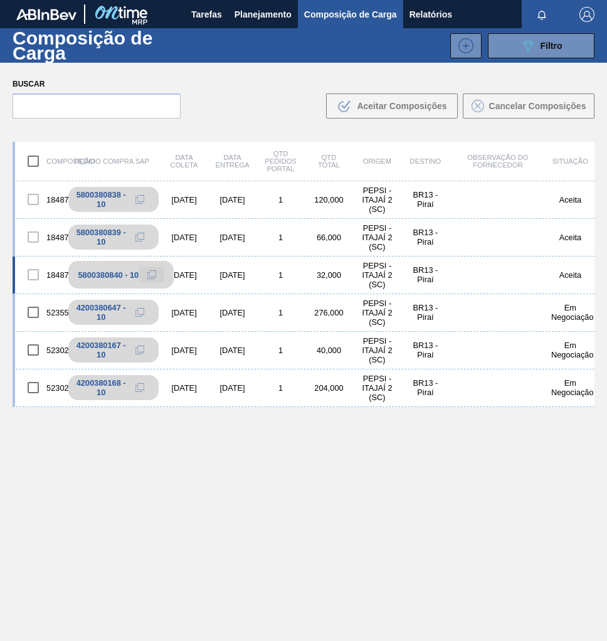
click at [157, 274] on button at bounding box center [151, 274] width 25 height 15
click at [281, 18] on span "Planejamento" at bounding box center [263, 14] width 57 height 15
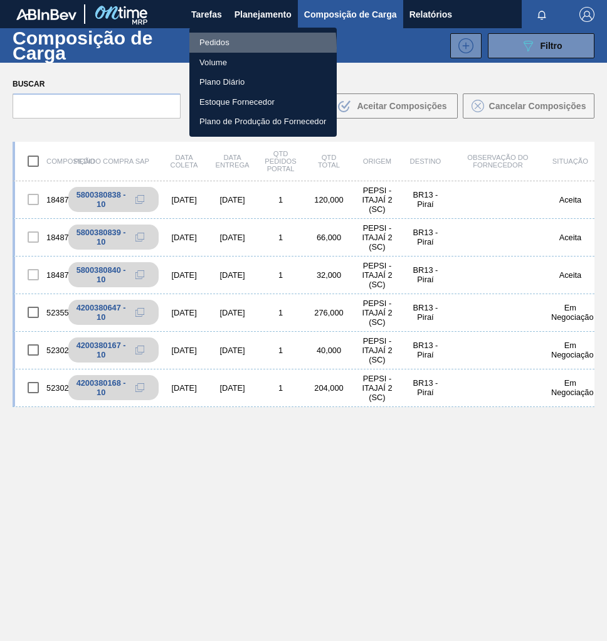
click at [218, 48] on li "Pedidos" at bounding box center [262, 43] width 147 height 20
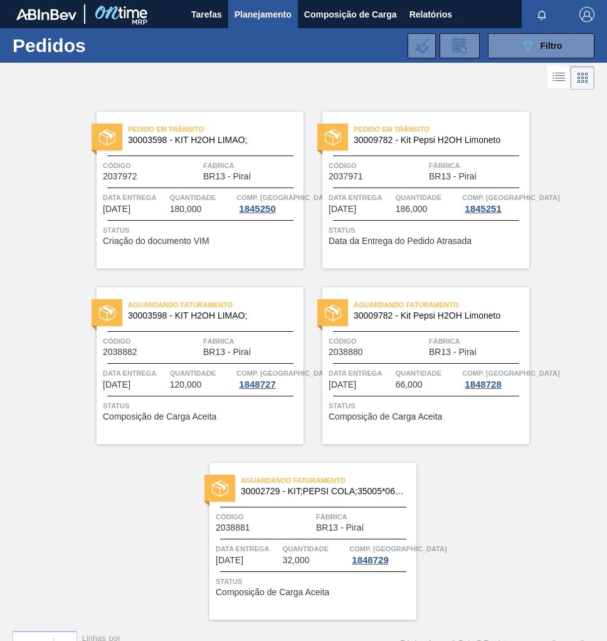
scroll to position [25, 0]
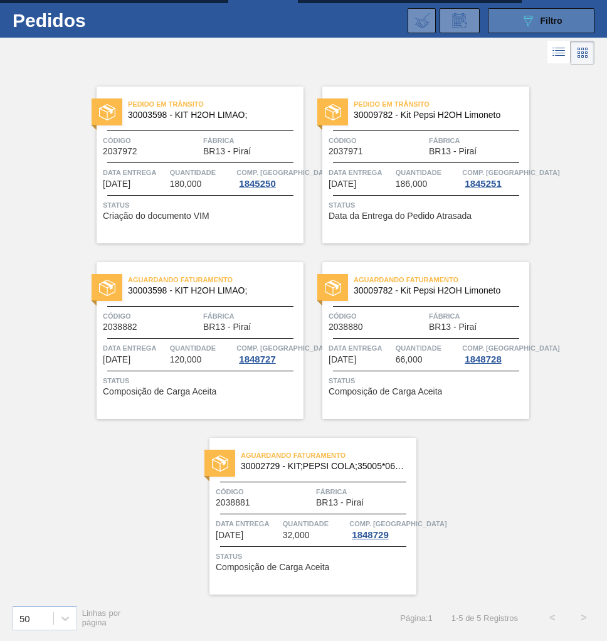
click at [545, 26] on div "089F7B8B-B2A5-4AFE-B5C0-19BA573D28AC Filtro" at bounding box center [542, 20] width 42 height 15
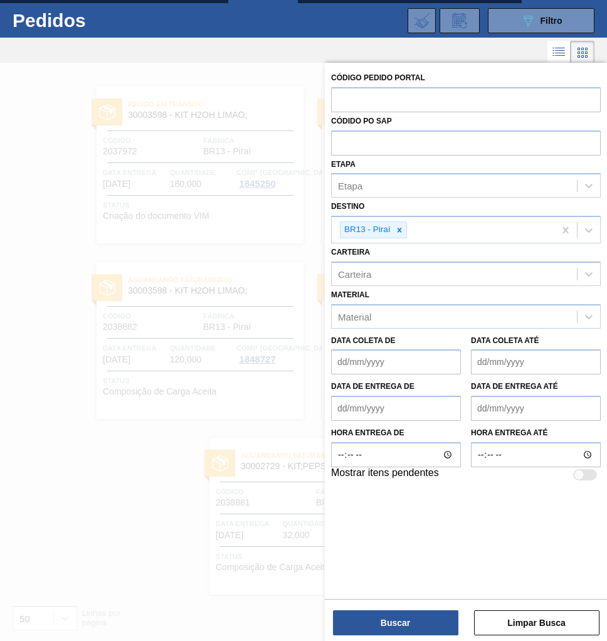
click at [224, 220] on div at bounding box center [303, 383] width 607 height 641
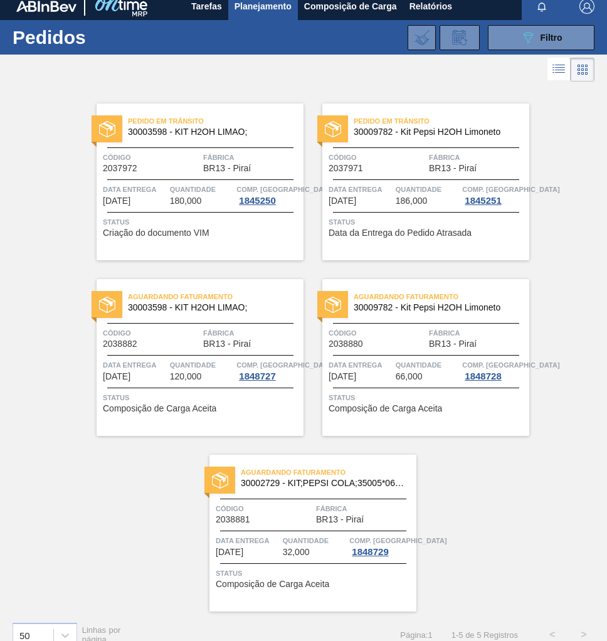
scroll to position [0, 0]
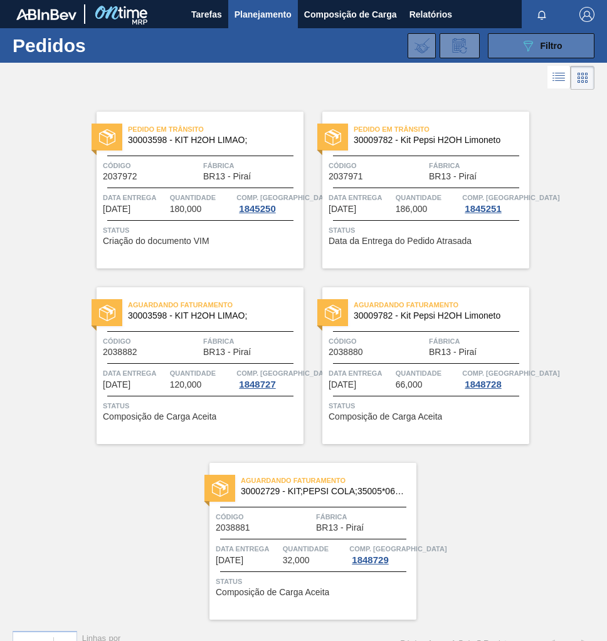
click at [553, 53] on button "089F7B8B-B2A5-4AFE-B5C0-19BA573D28AC Filtro" at bounding box center [541, 45] width 107 height 25
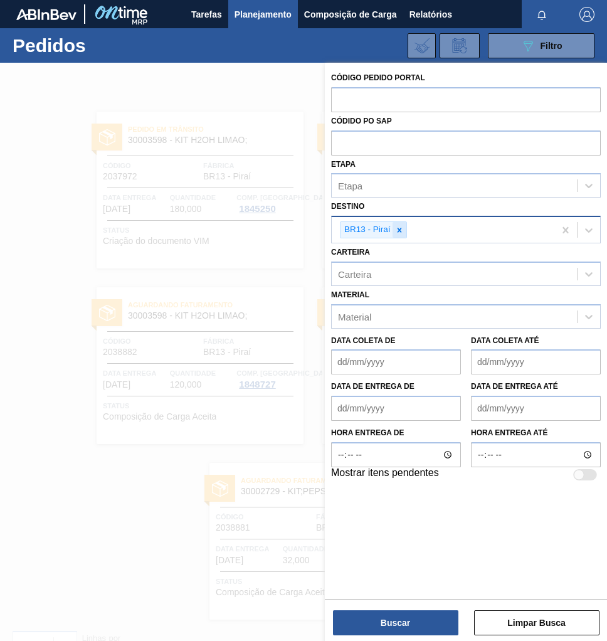
click at [400, 231] on icon at bounding box center [399, 230] width 9 height 9
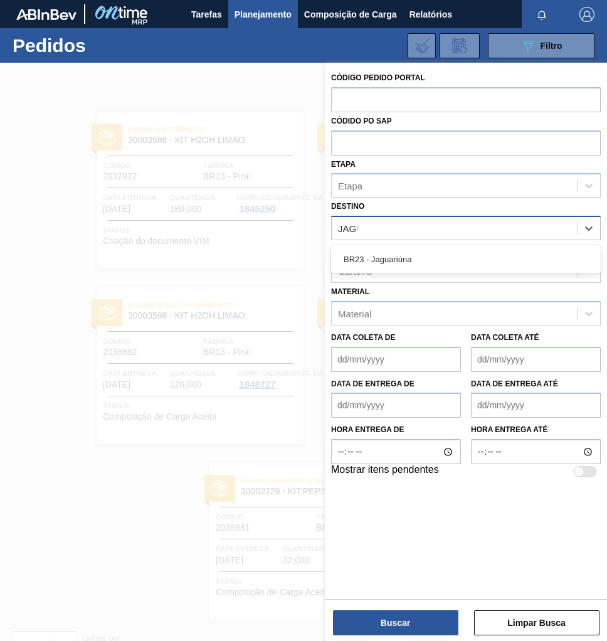
type input "JAGUA"
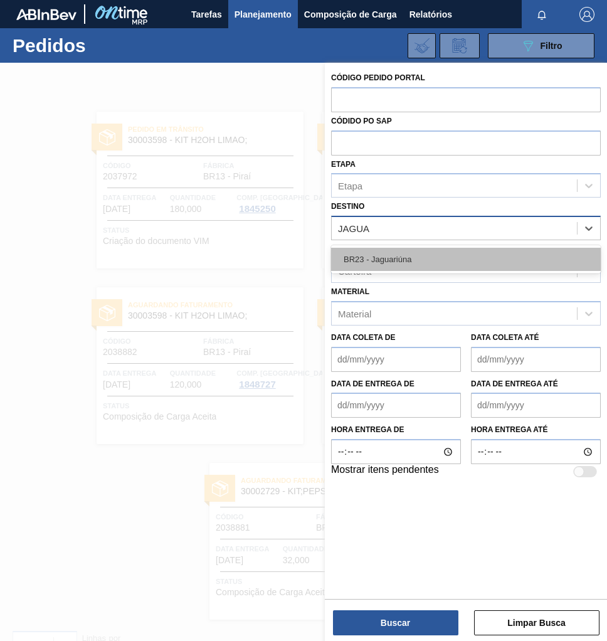
click at [402, 257] on div "BR23 - Jaguariúna" at bounding box center [466, 259] width 270 height 23
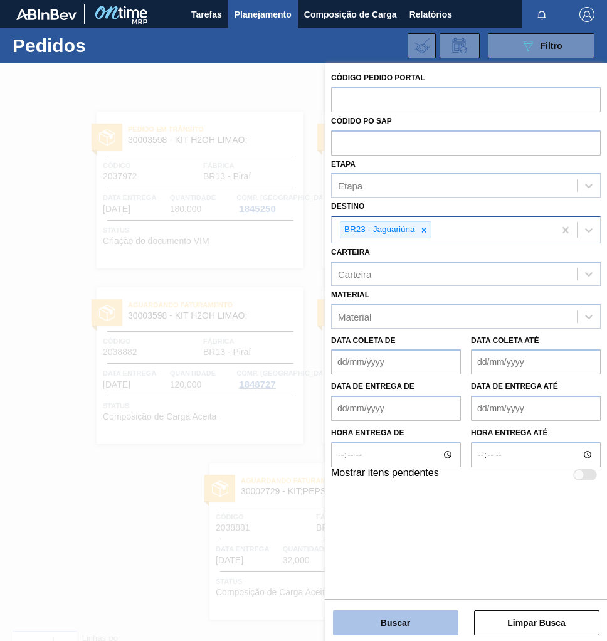
click at [410, 627] on button "Buscar" at bounding box center [395, 622] width 125 height 25
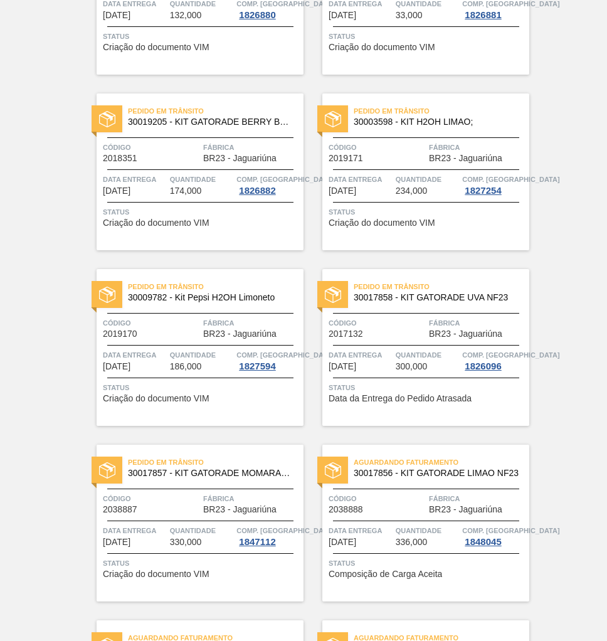
scroll to position [213, 0]
